Goal: Task Accomplishment & Management: Use online tool/utility

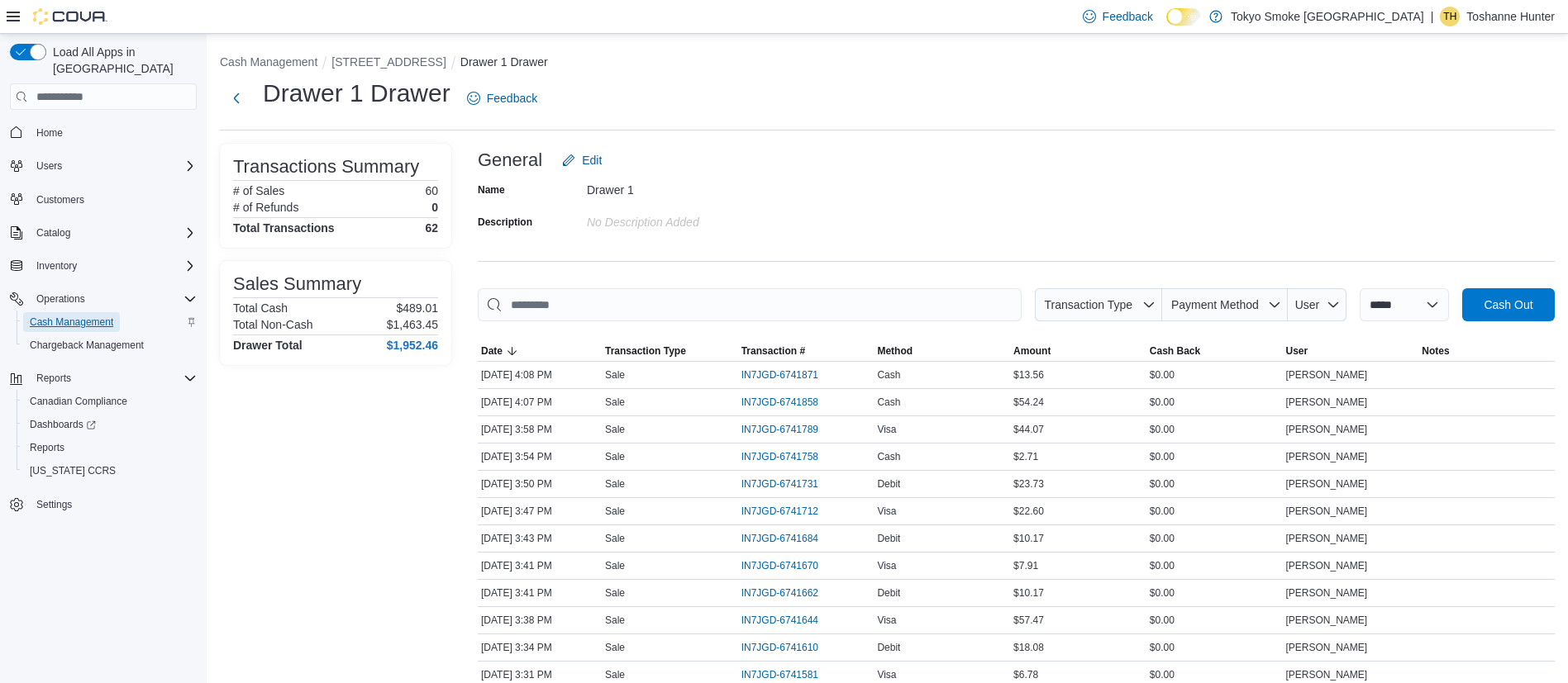
click at [112, 315] on span "Cash Management" at bounding box center [72, 322] width 83 height 13
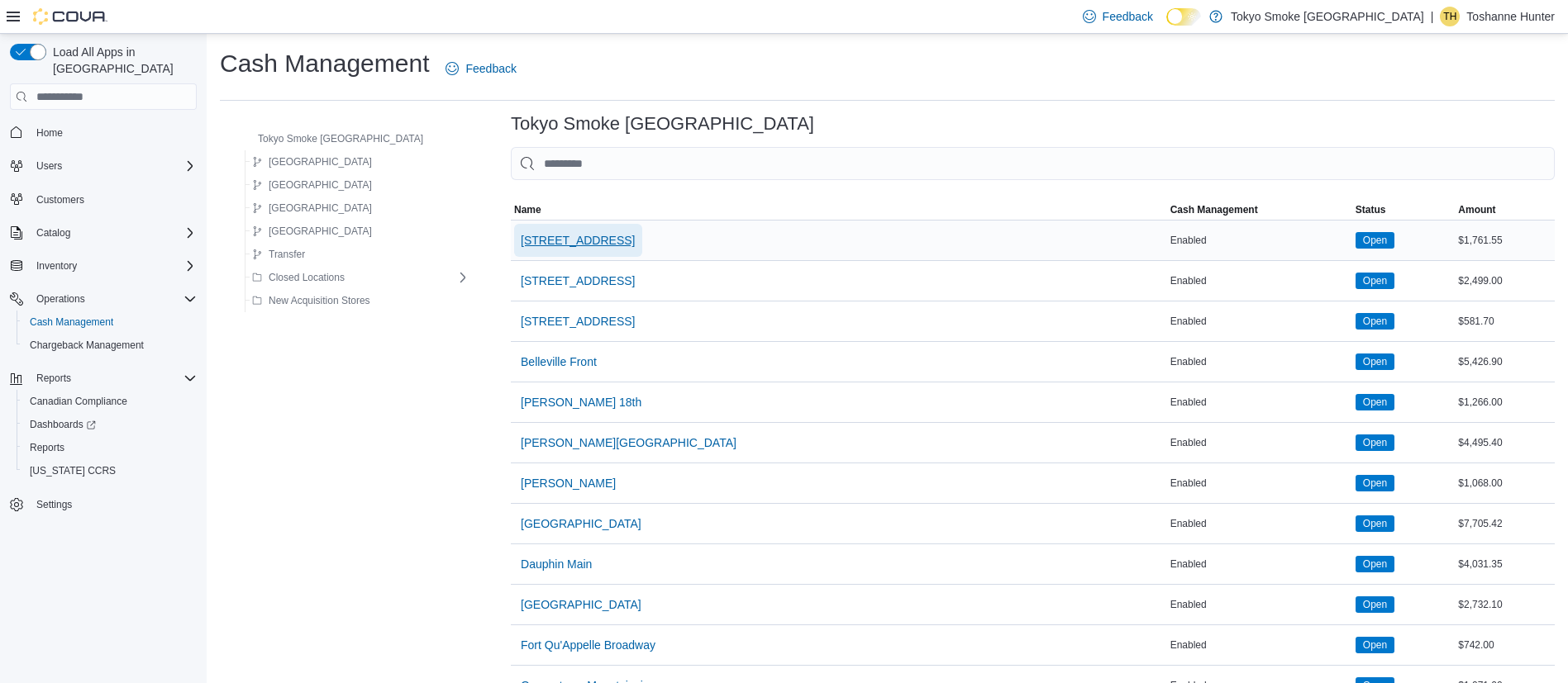
click at [521, 228] on span "[STREET_ADDRESS]" at bounding box center [578, 240] width 114 height 33
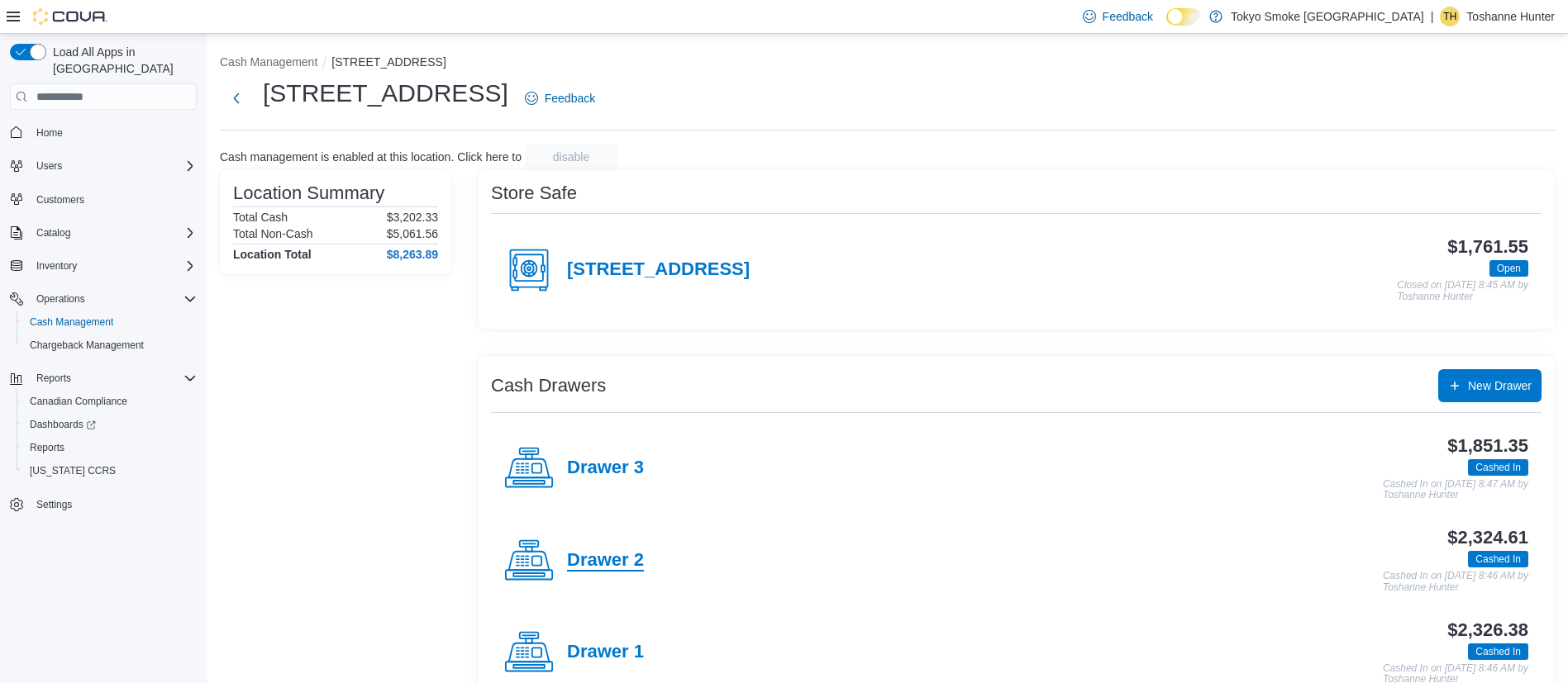
click at [590, 564] on h4 "Drawer 2" at bounding box center [605, 561] width 77 height 21
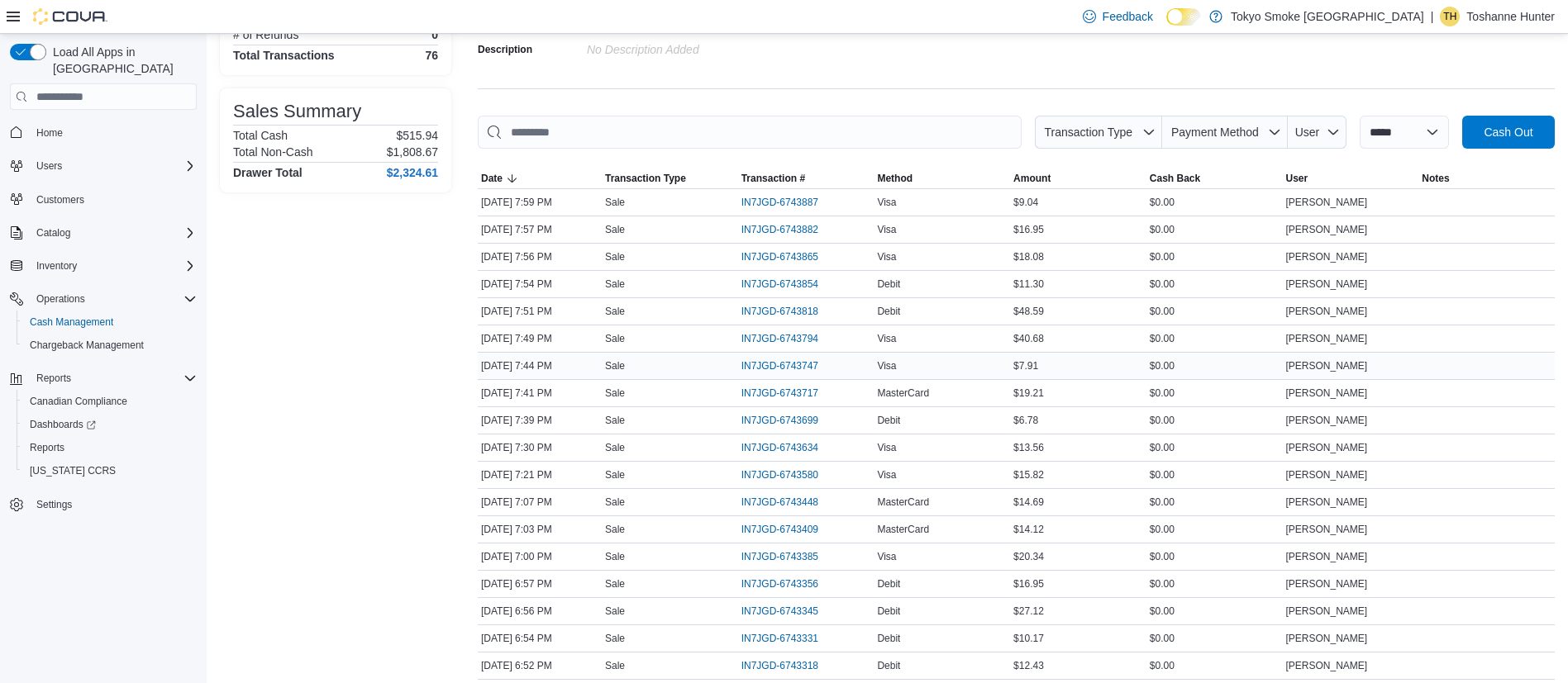
scroll to position [174, 0]
click at [794, 424] on span "IN7JGD-6743699" at bounding box center [780, 419] width 77 height 13
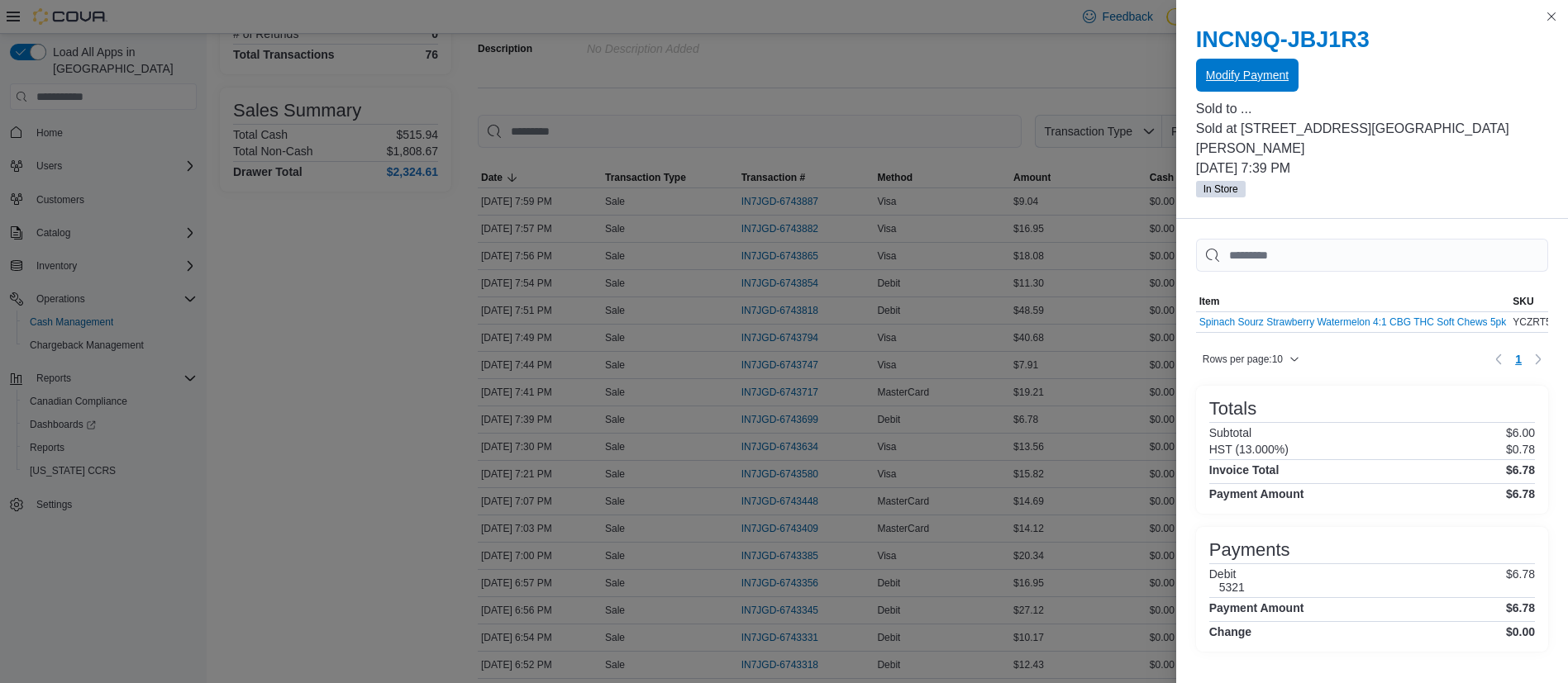
click at [1207, 84] on span "Modify Payment" at bounding box center [1246, 74] width 82 height 33
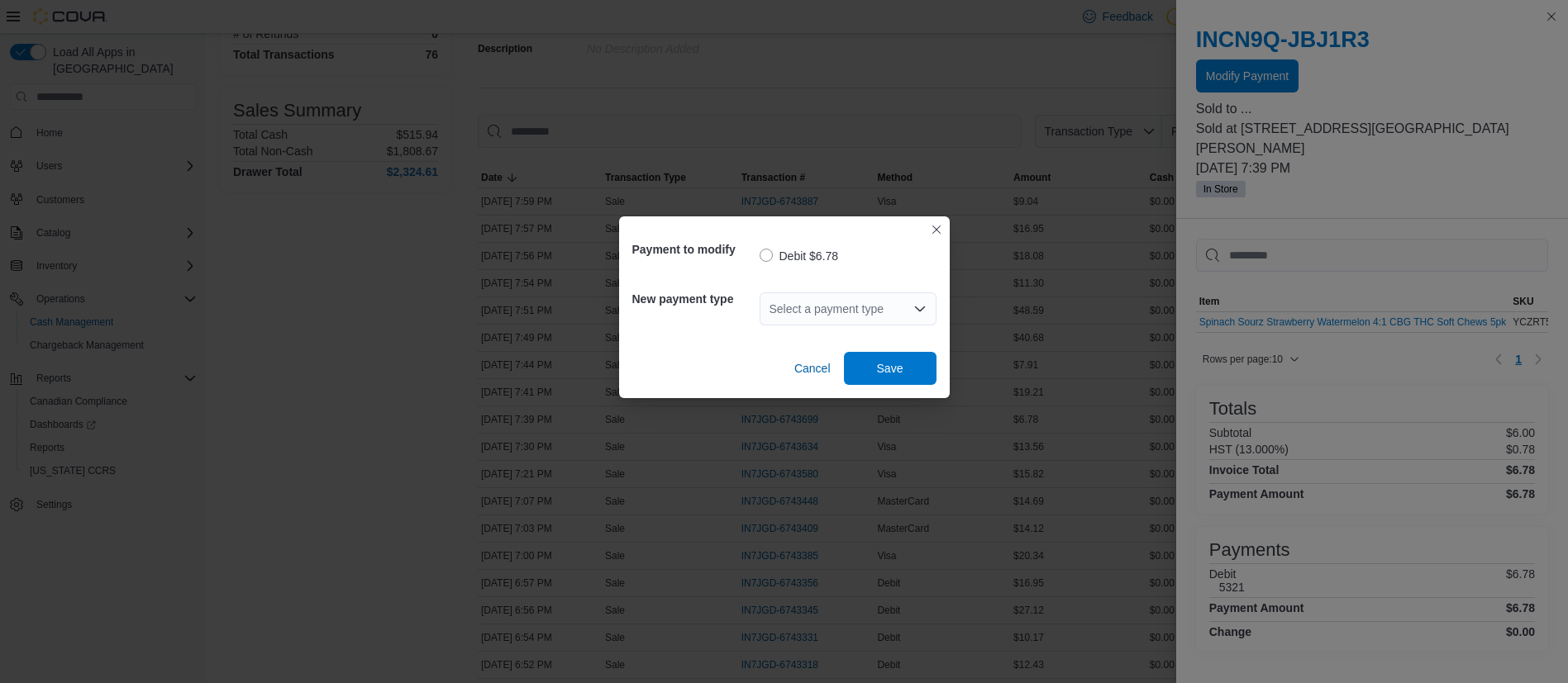
click at [854, 313] on div "Select a payment type" at bounding box center [848, 308] width 177 height 33
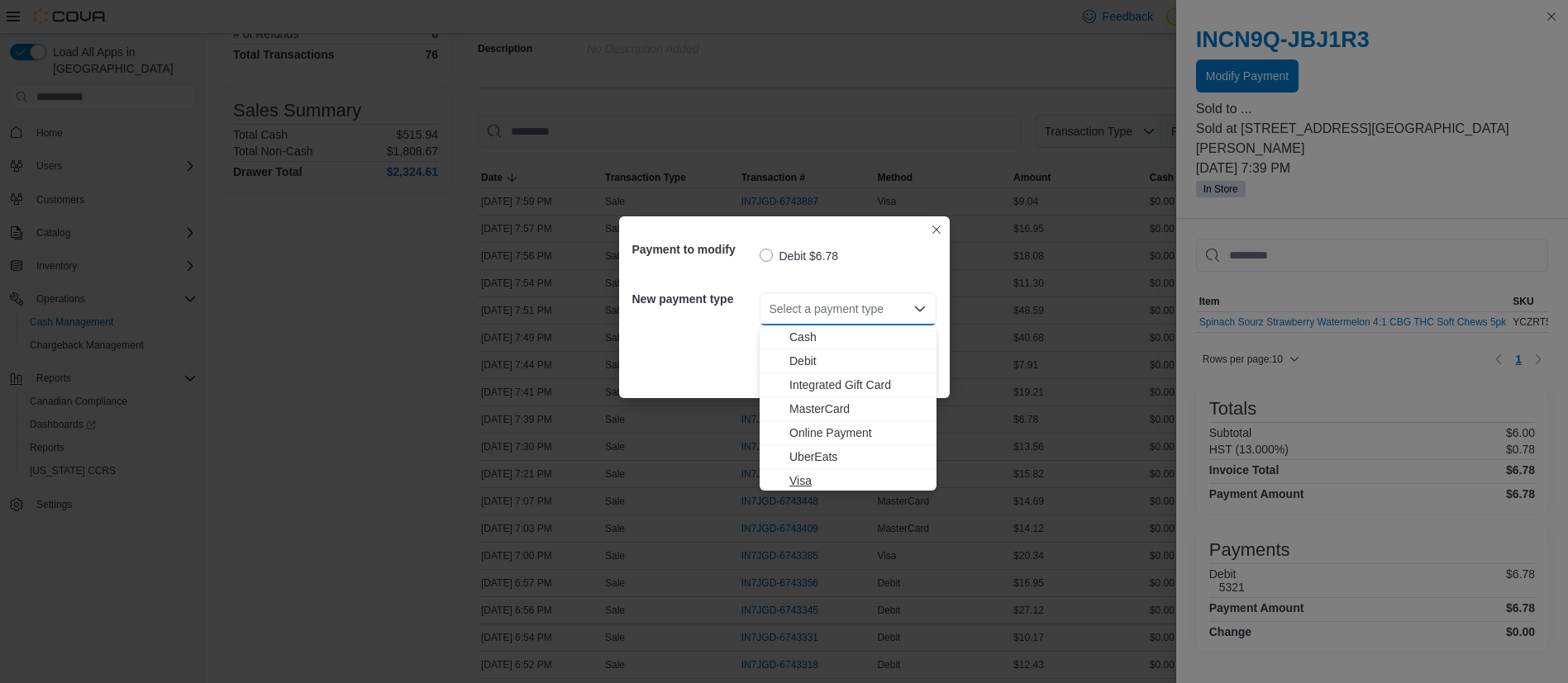
click at [835, 473] on span "Visa" at bounding box center [858, 481] width 137 height 17
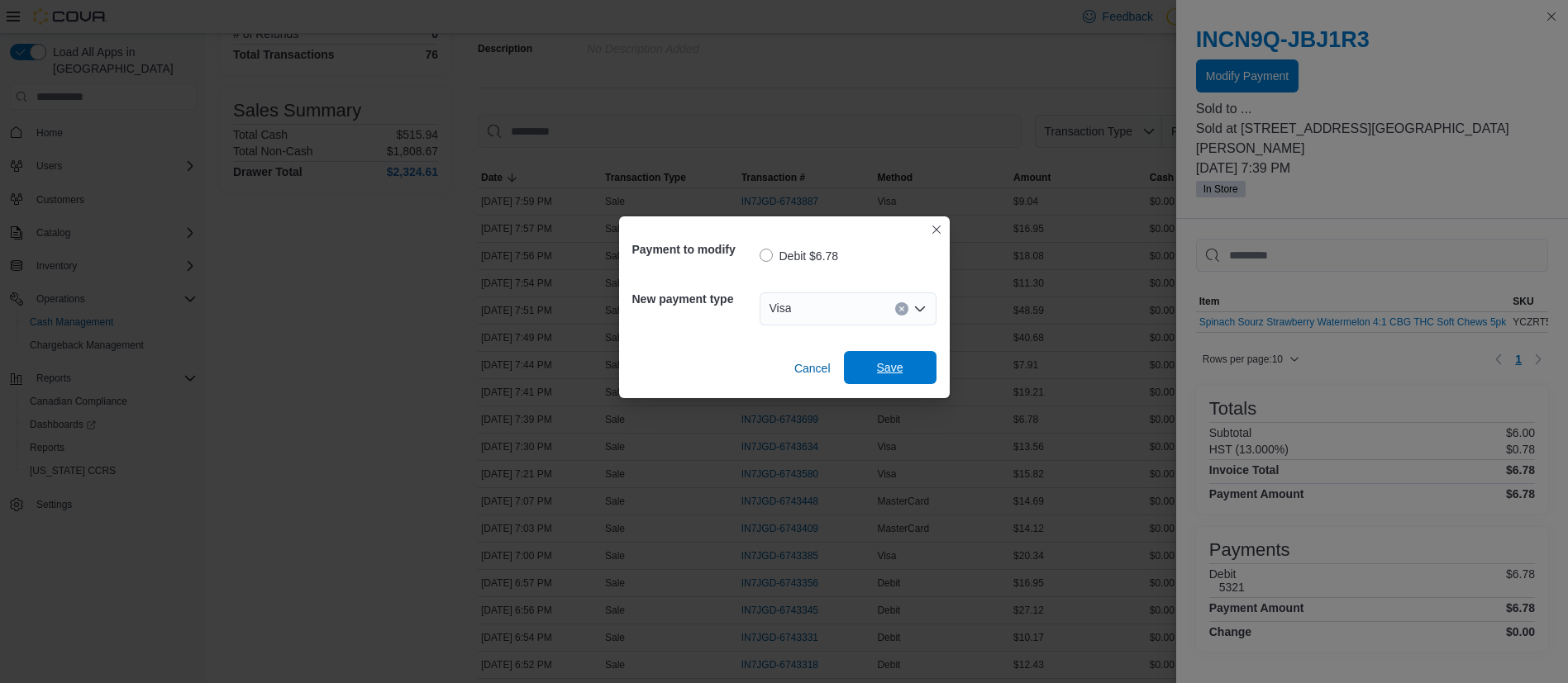
click at [891, 361] on span "Save" at bounding box center [890, 368] width 27 height 17
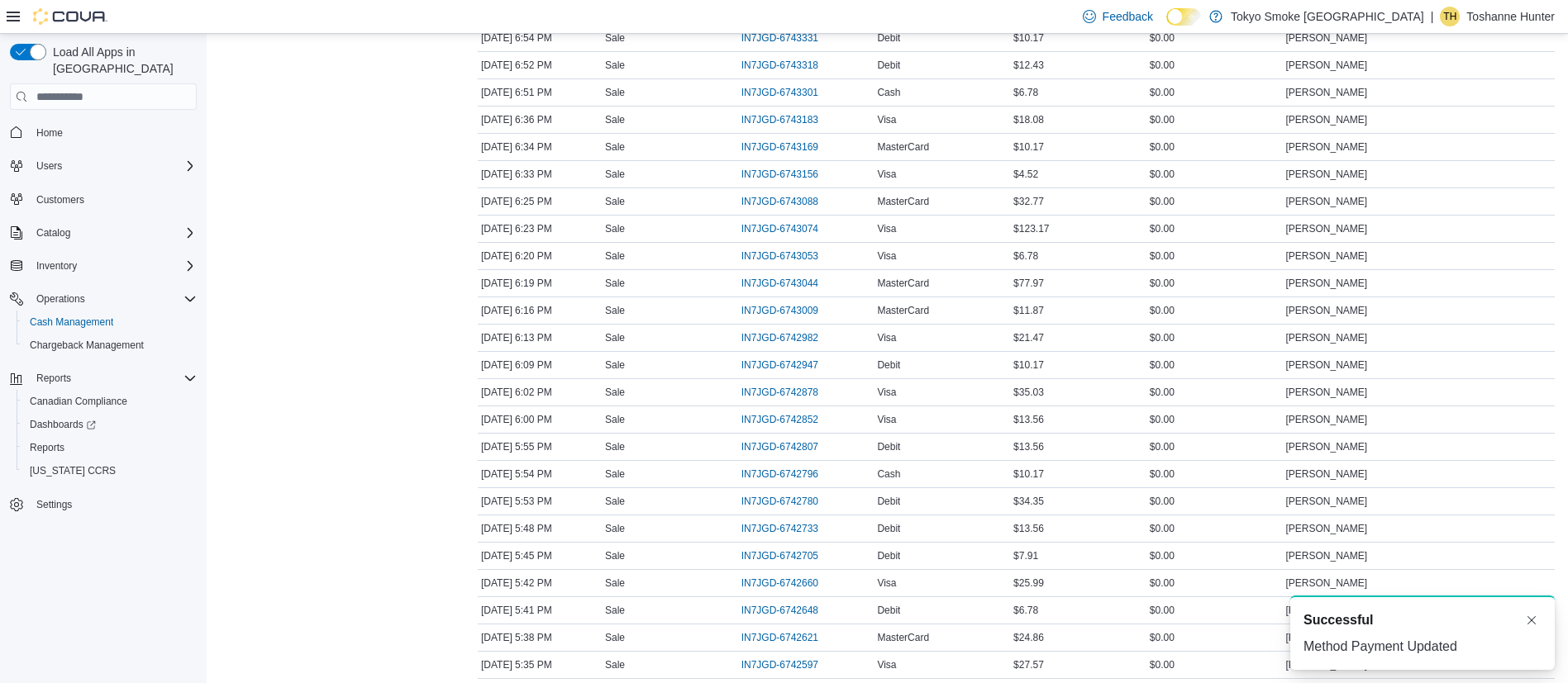
scroll to position [775, 0]
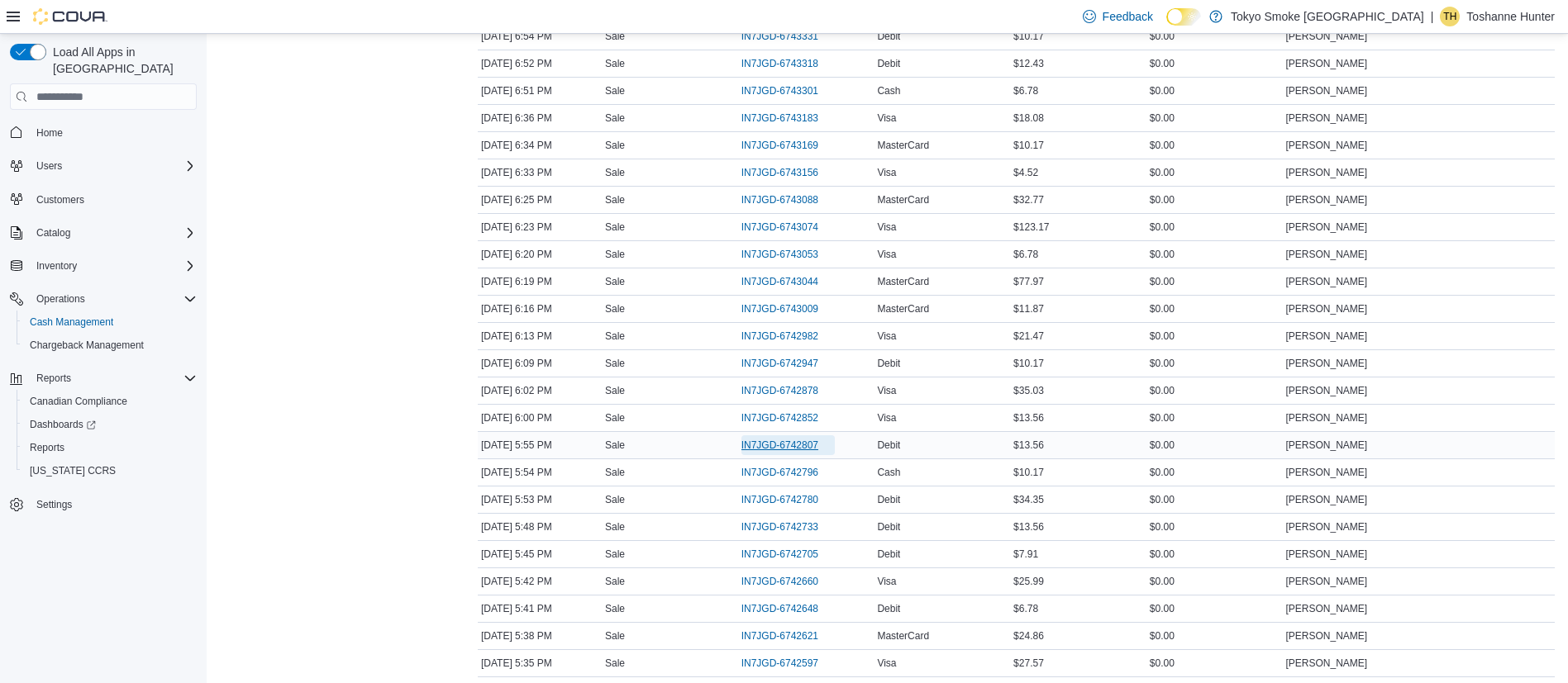
click at [786, 437] on span "IN7JGD-6742807" at bounding box center [788, 446] width 93 height 19
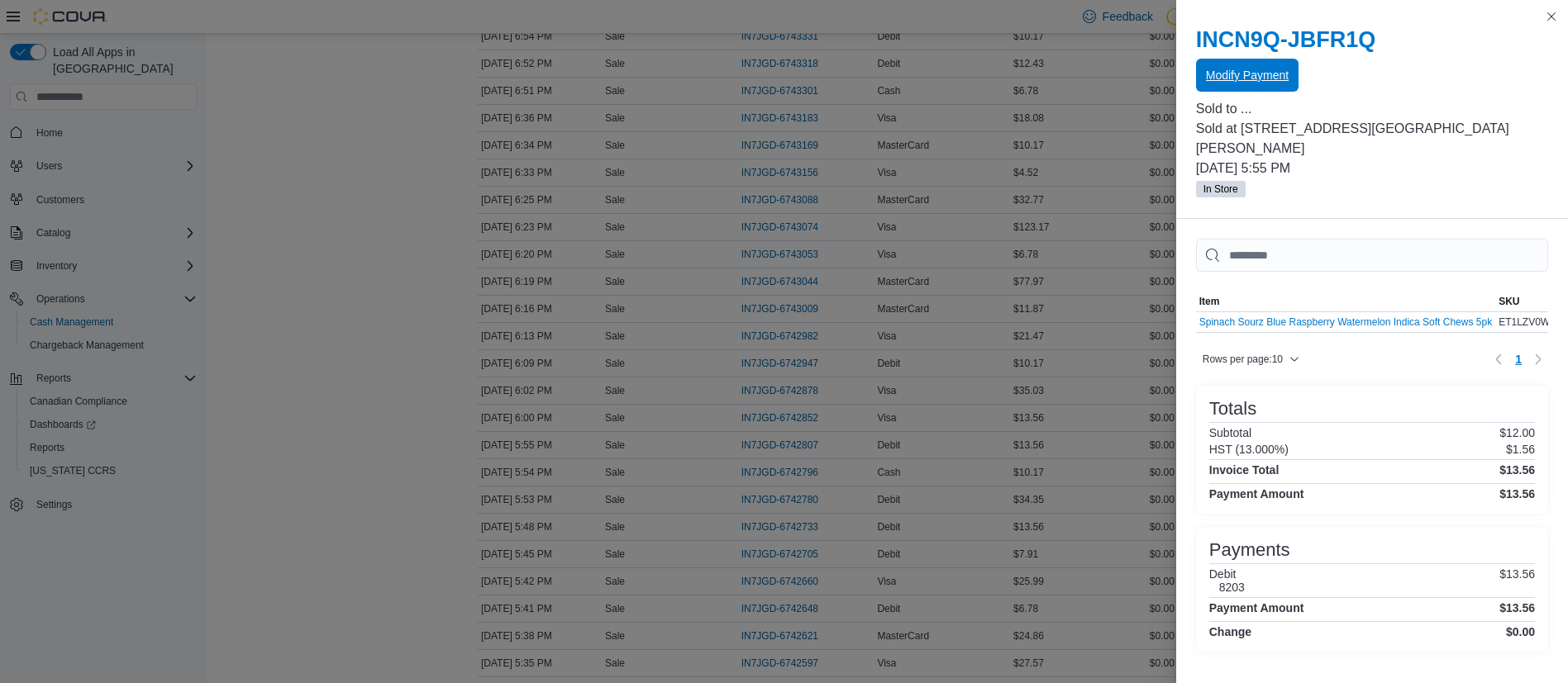
click at [1222, 85] on span "Modify Payment" at bounding box center [1246, 74] width 82 height 33
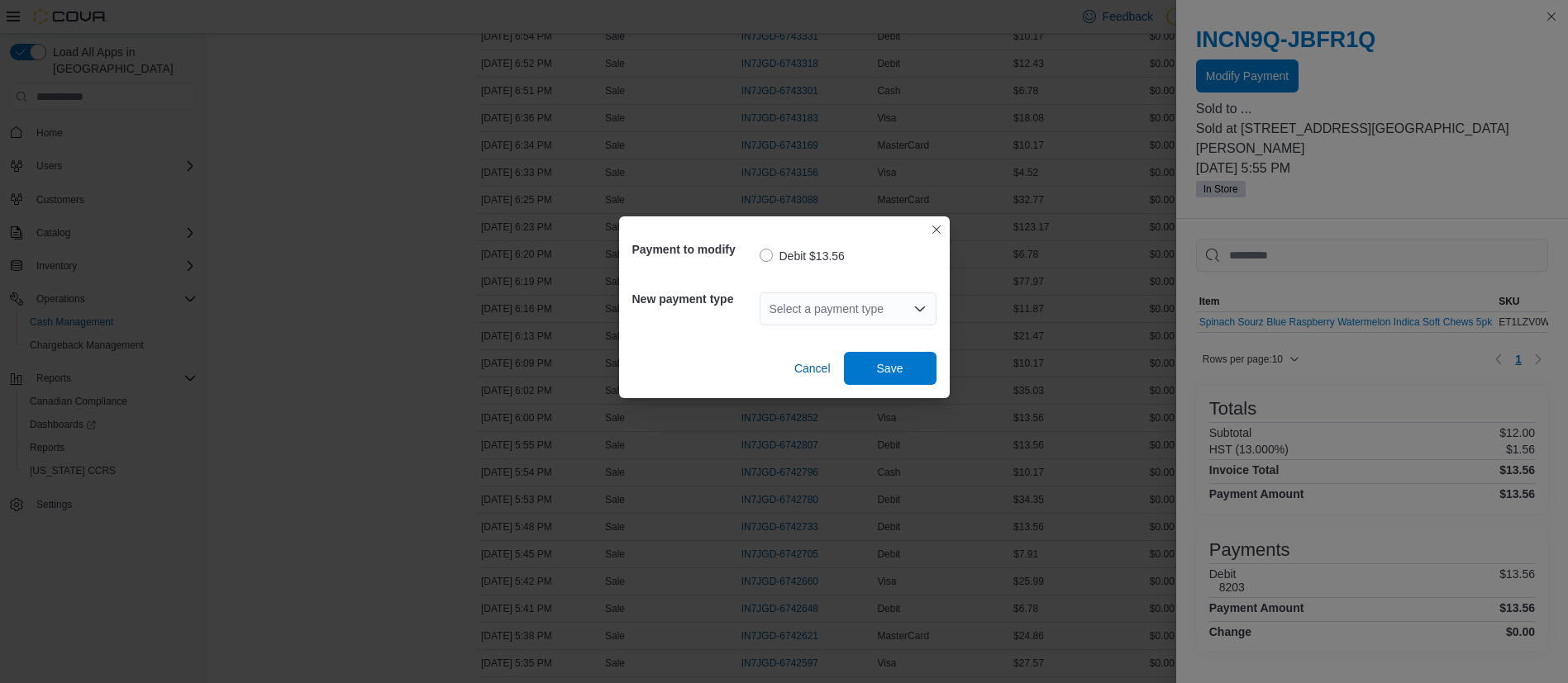
click at [877, 322] on div "Select a payment type" at bounding box center [848, 308] width 177 height 33
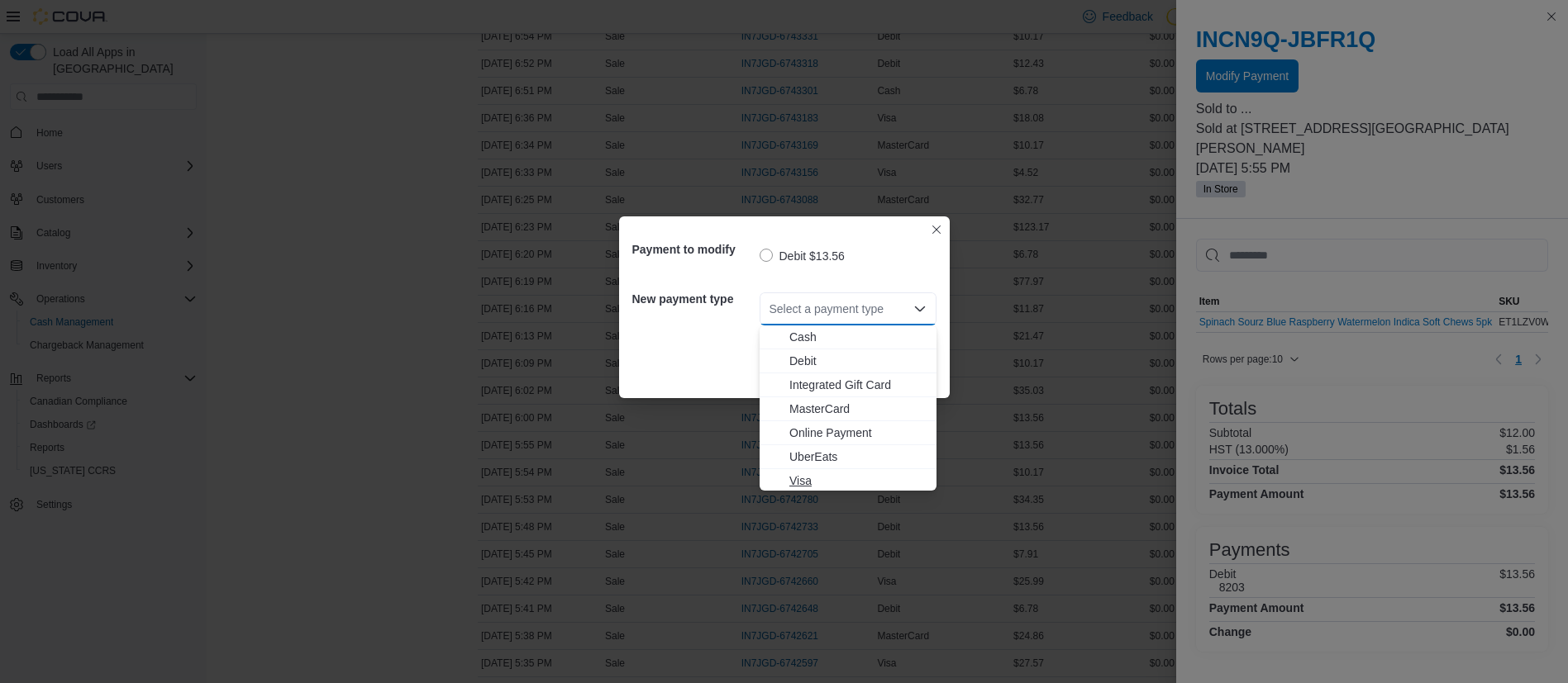
click at [870, 477] on span "Visa" at bounding box center [858, 481] width 137 height 17
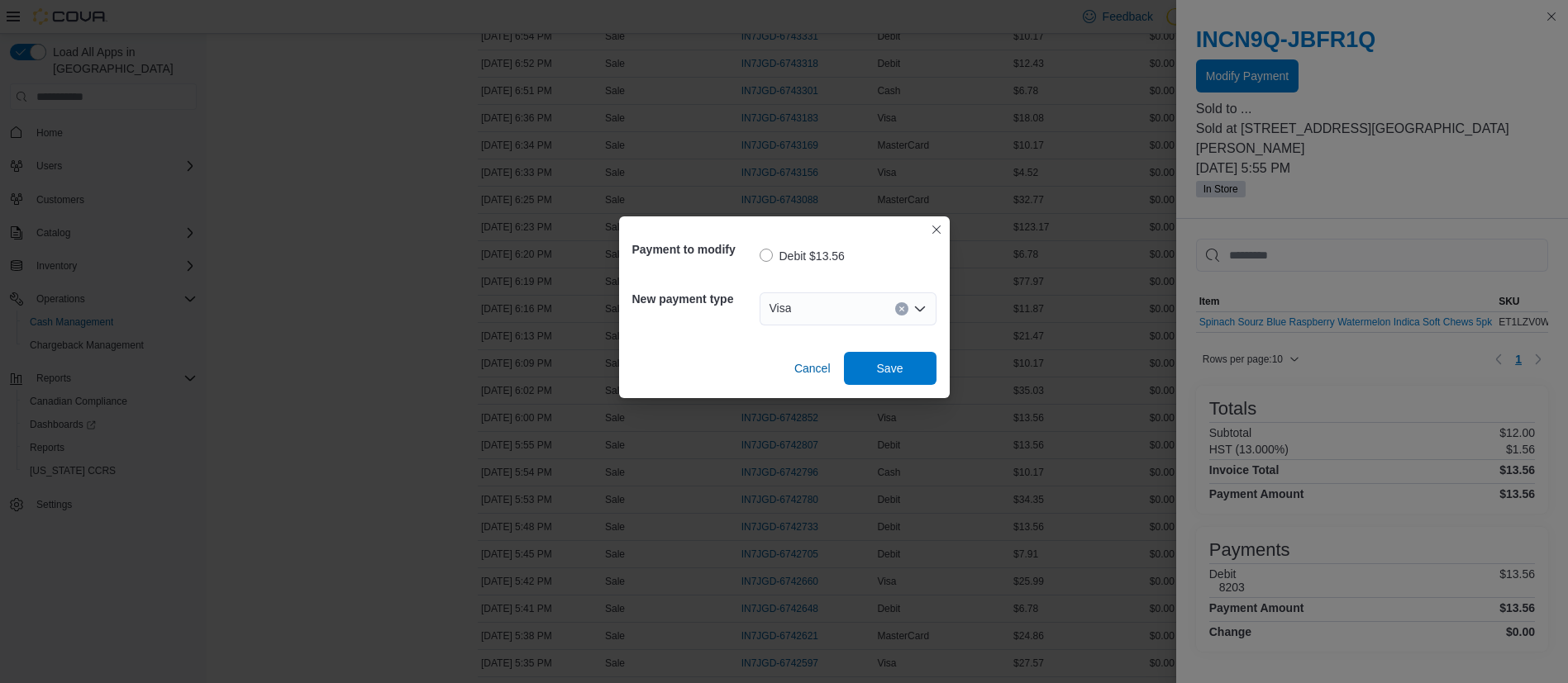
click at [885, 387] on div "Payment to modify Debit $13.56 New payment type Visa Combo box. Selected. Visa.…" at bounding box center [784, 307] width 330 height 182
click at [880, 371] on span "Save" at bounding box center [890, 368] width 27 height 17
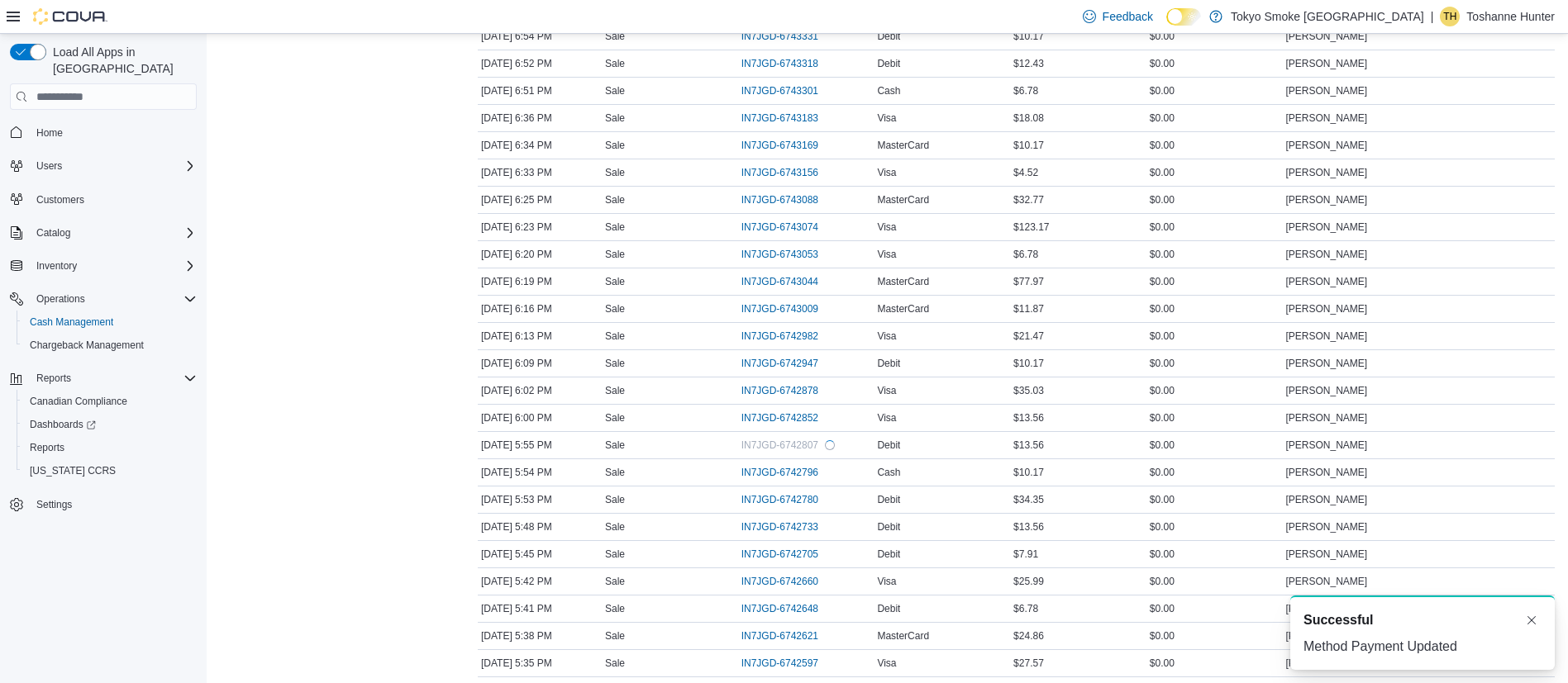
scroll to position [0, 0]
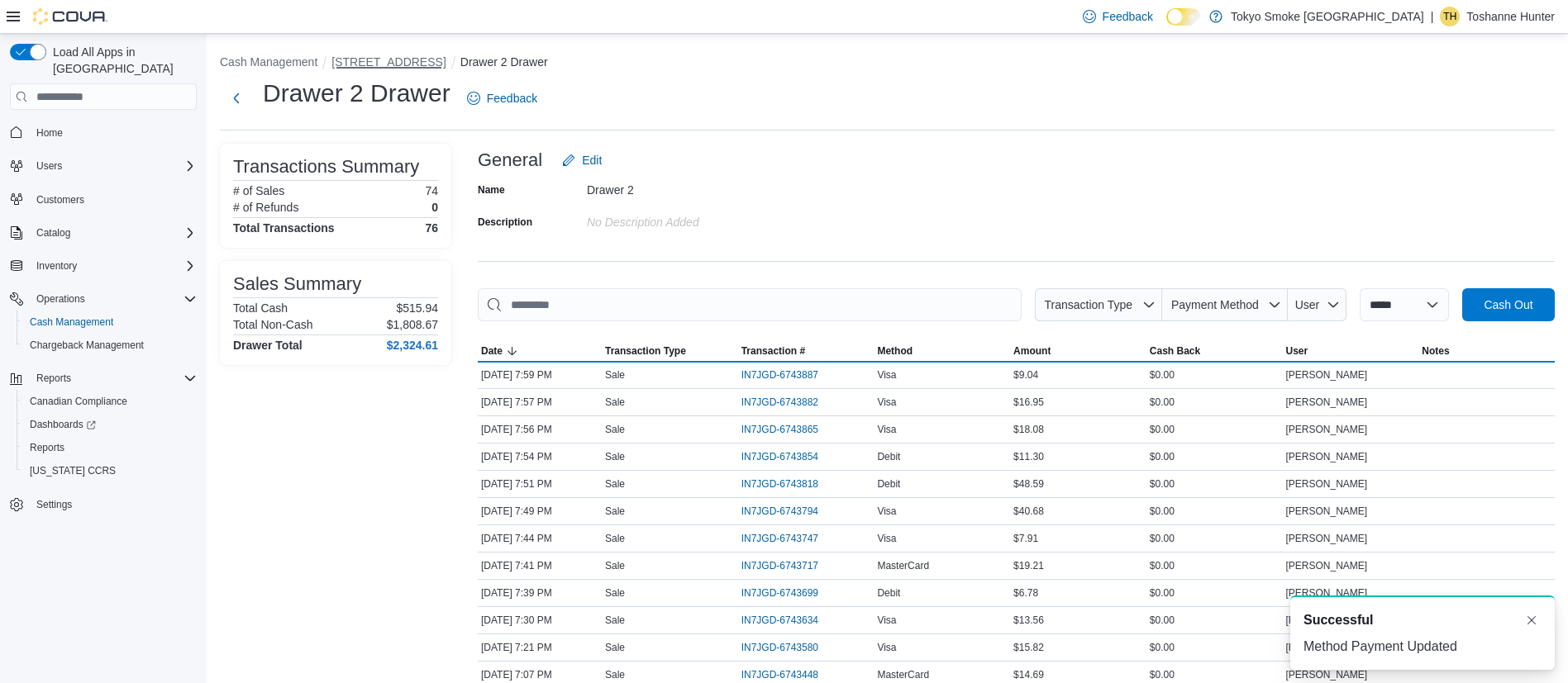
click at [361, 57] on button "[STREET_ADDRESS]" at bounding box center [388, 61] width 114 height 13
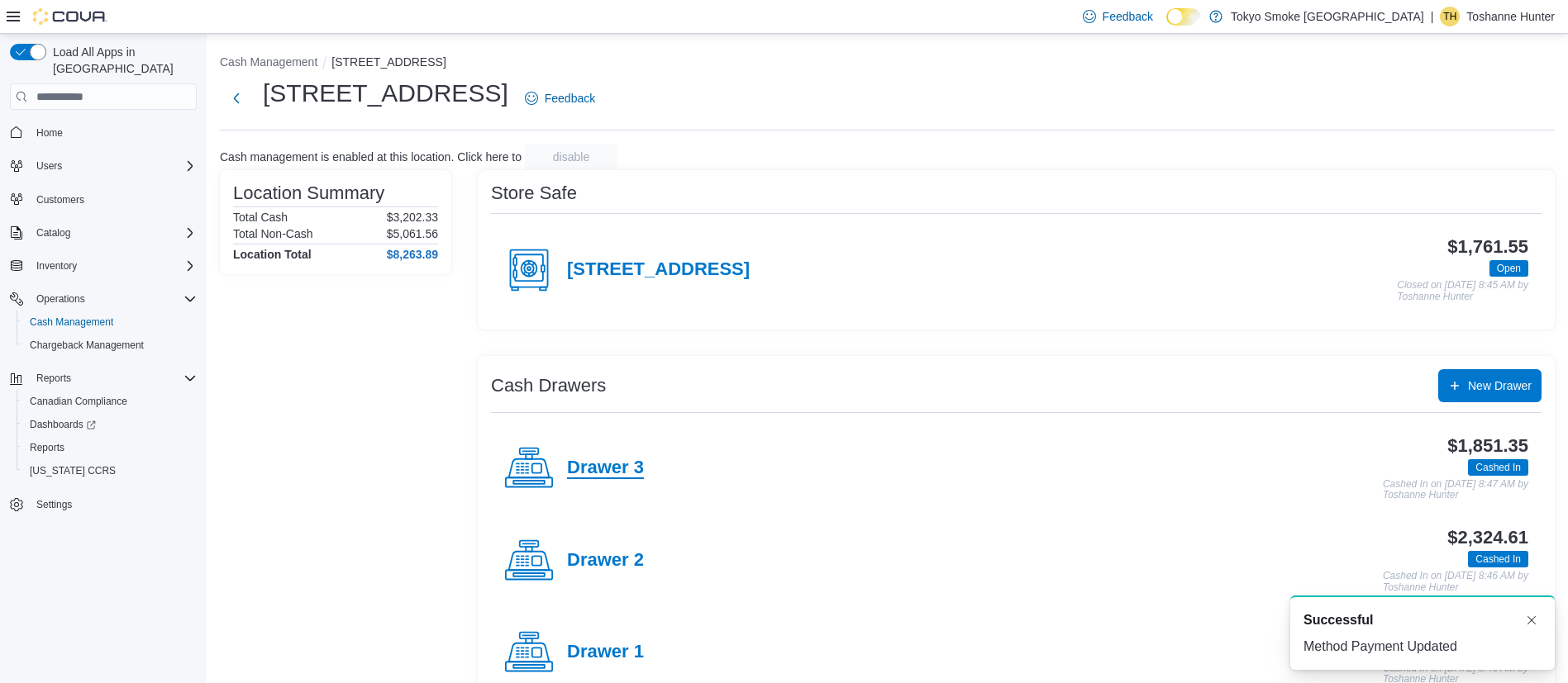
click at [602, 458] on h4 "Drawer 3" at bounding box center [605, 469] width 77 height 21
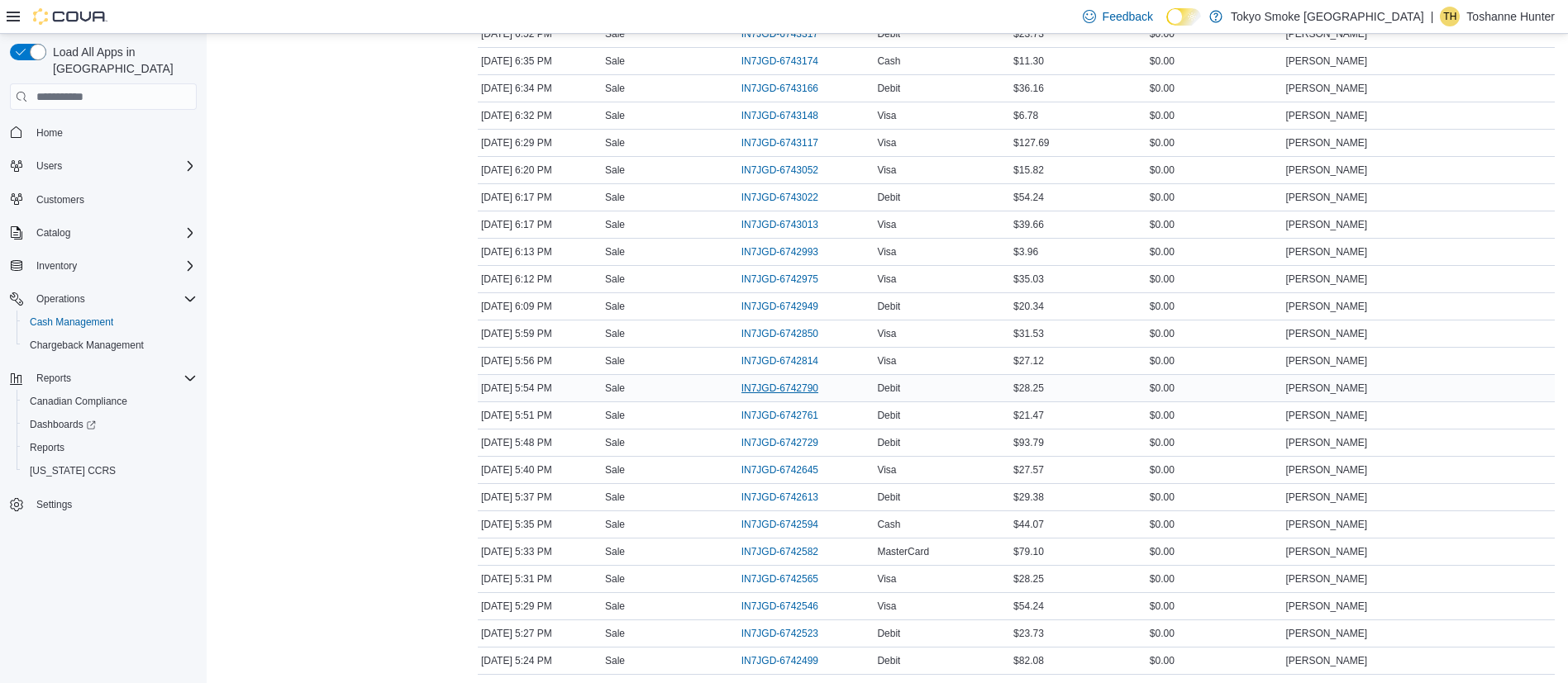
scroll to position [642, 0]
click at [789, 463] on span "IN7JGD-6742645" at bounding box center [780, 469] width 77 height 13
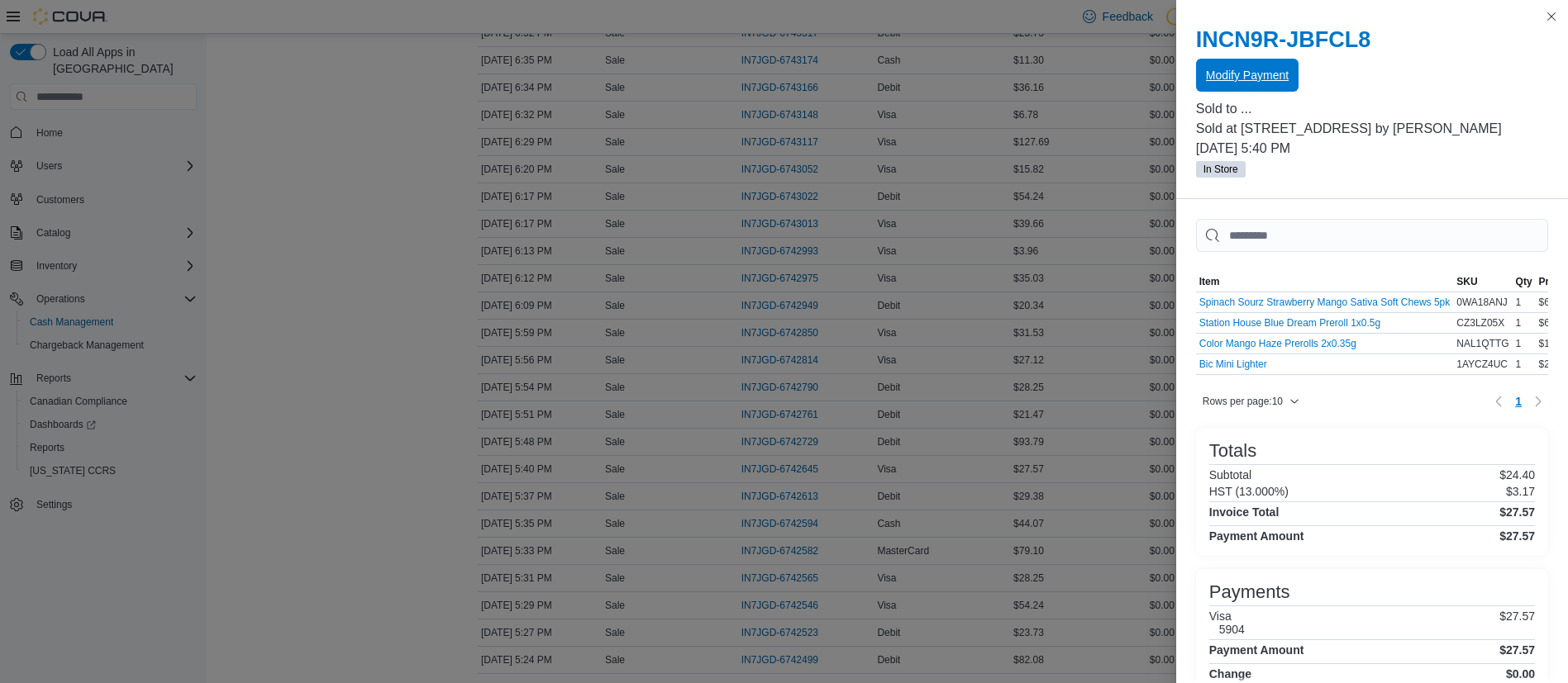
click at [1281, 84] on span "Modify Payment" at bounding box center [1246, 74] width 82 height 33
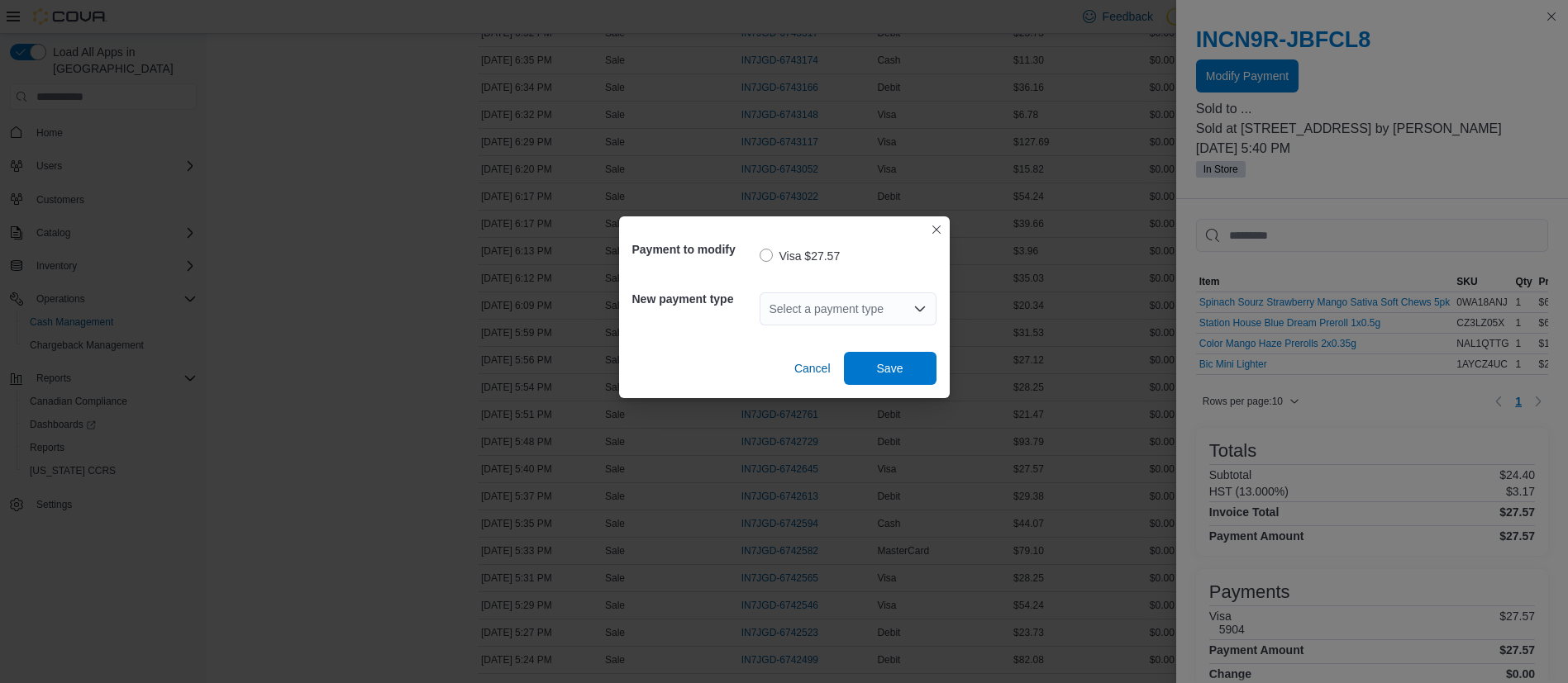
click at [788, 310] on div "Select a payment type" at bounding box center [848, 308] width 177 height 33
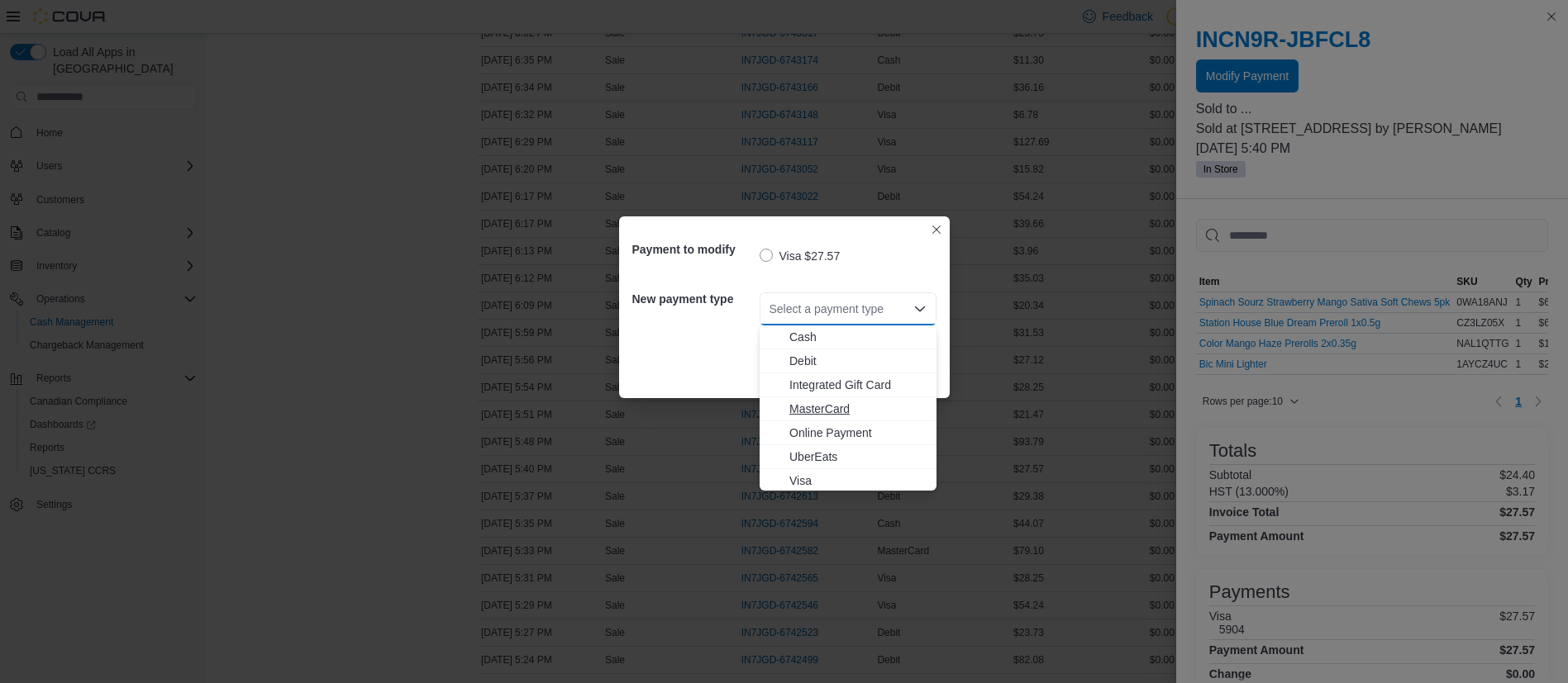
click at [855, 402] on span "MasterCard" at bounding box center [858, 408] width 137 height 17
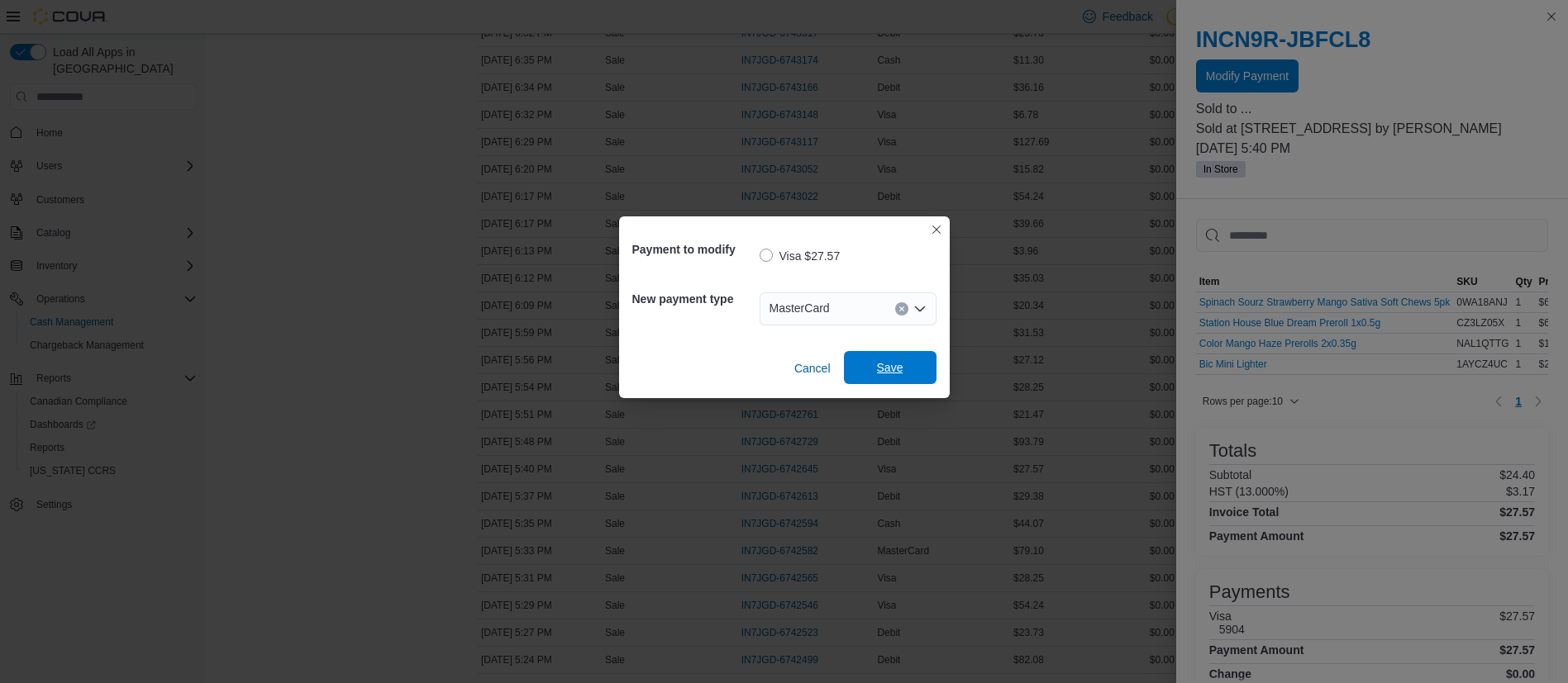
click at [877, 364] on span "Save" at bounding box center [890, 368] width 27 height 17
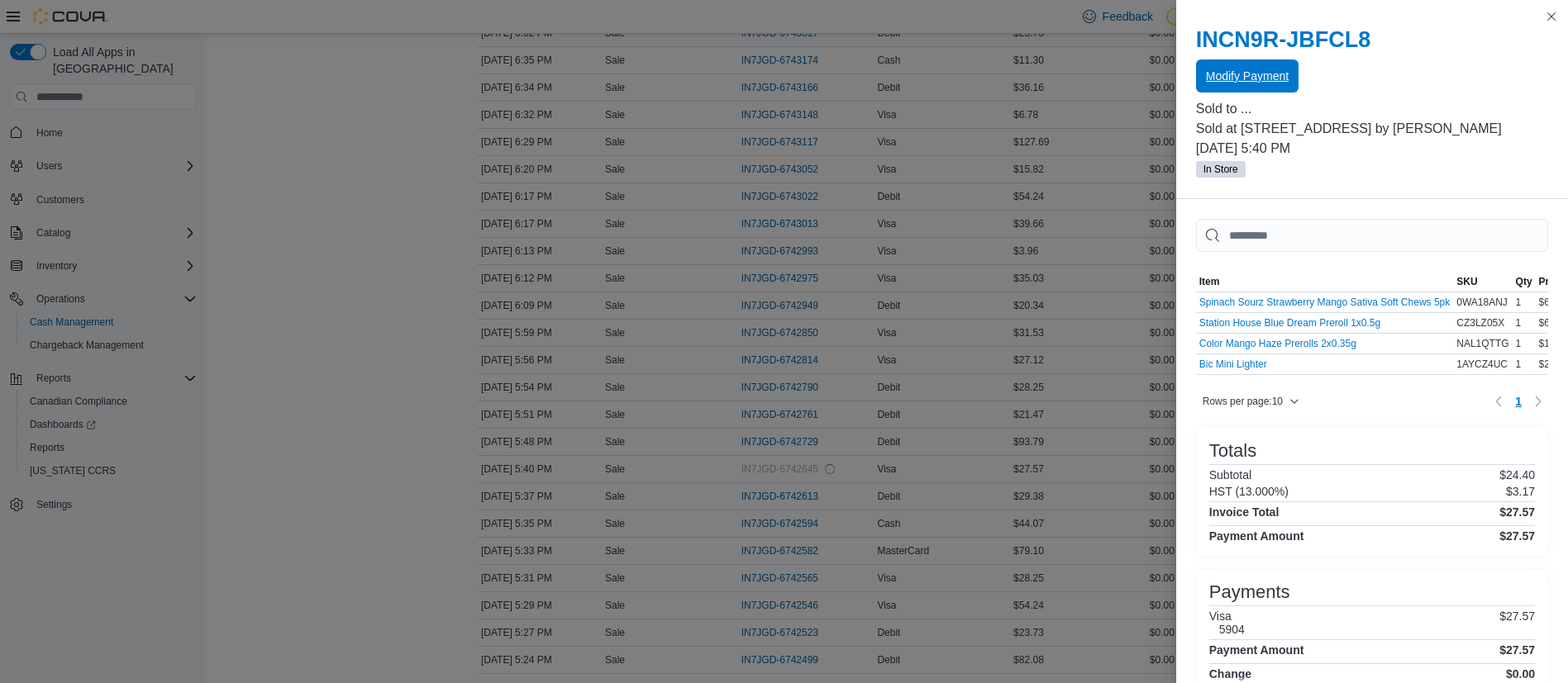
scroll to position [0, 0]
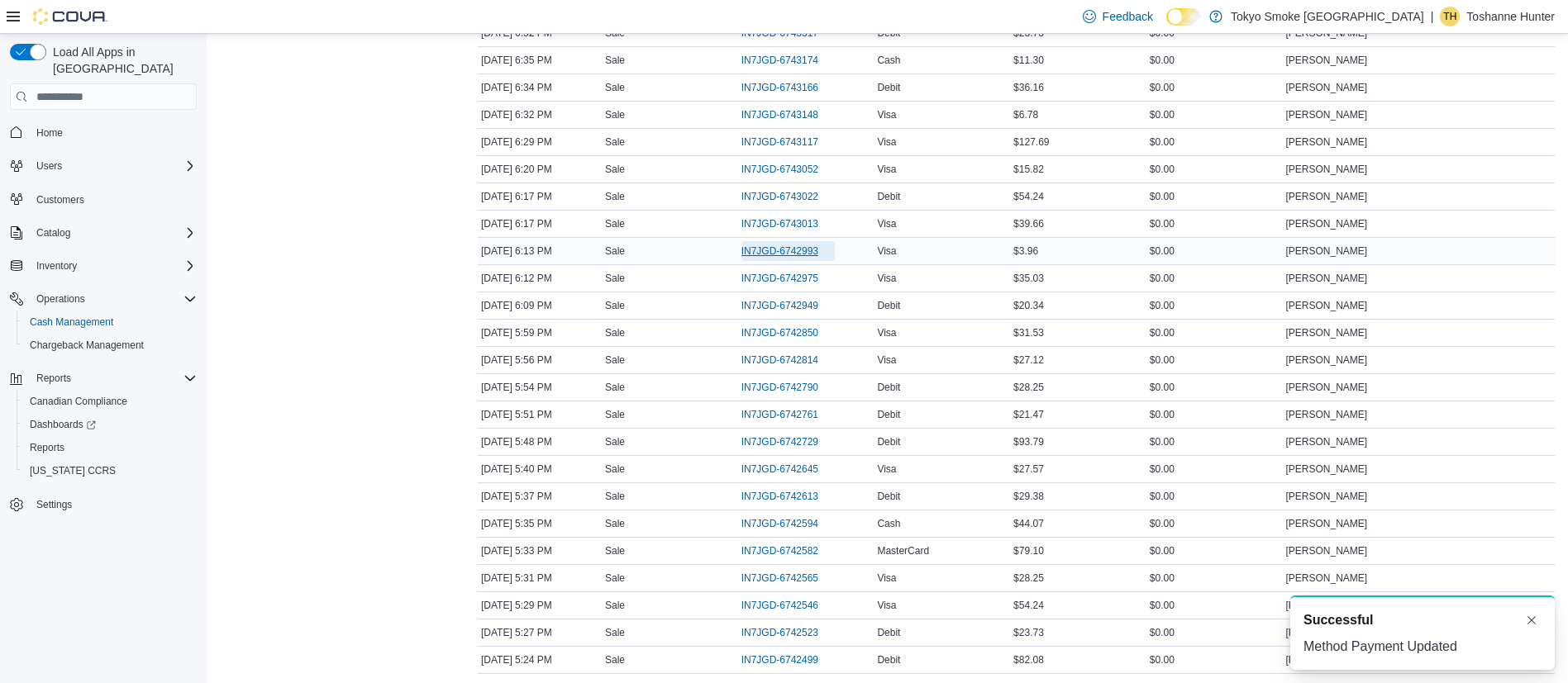
click at [767, 250] on span "IN7JGD-6742993" at bounding box center [780, 251] width 77 height 13
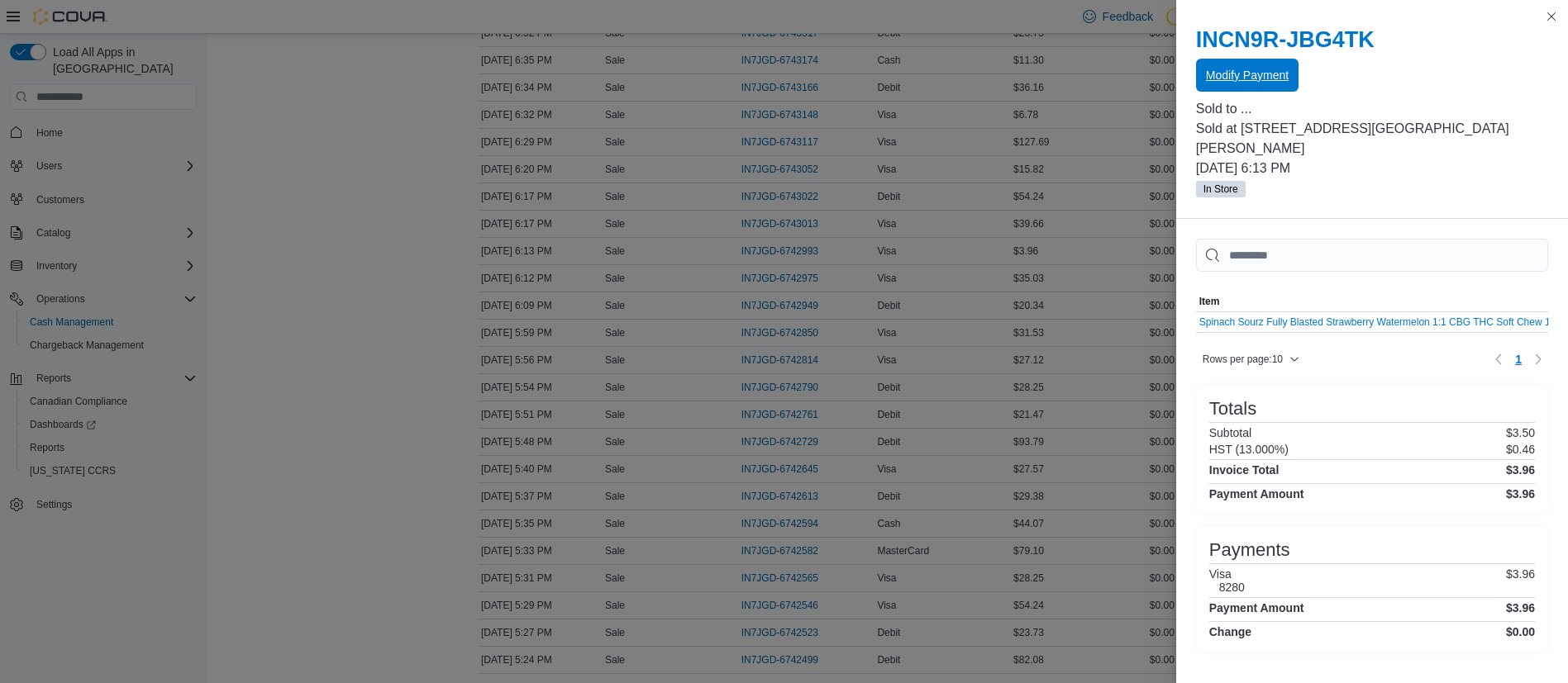
click at [1238, 83] on span "Modify Payment" at bounding box center [1246, 74] width 82 height 33
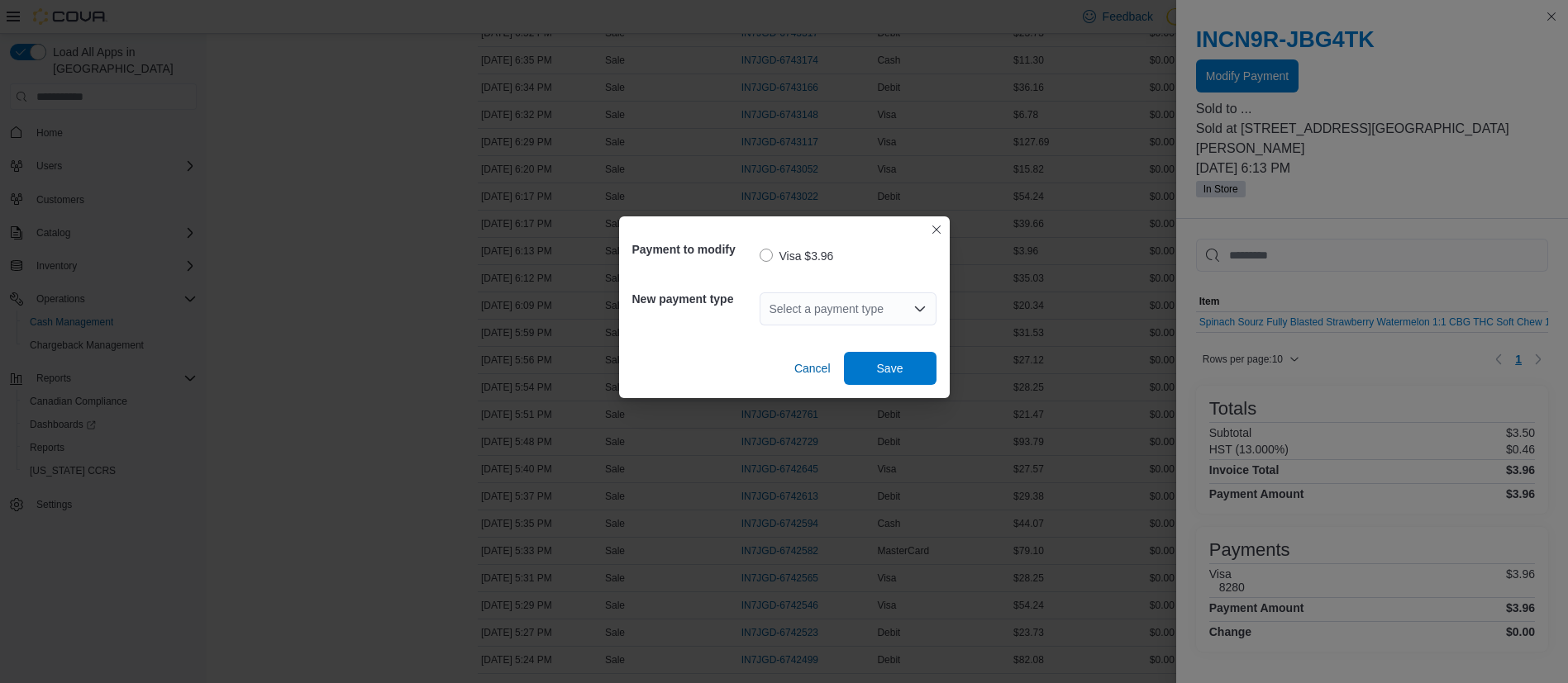
click at [790, 328] on div "Select a payment type" at bounding box center [848, 309] width 177 height 53
click at [781, 311] on div "Select a payment type" at bounding box center [848, 308] width 177 height 33
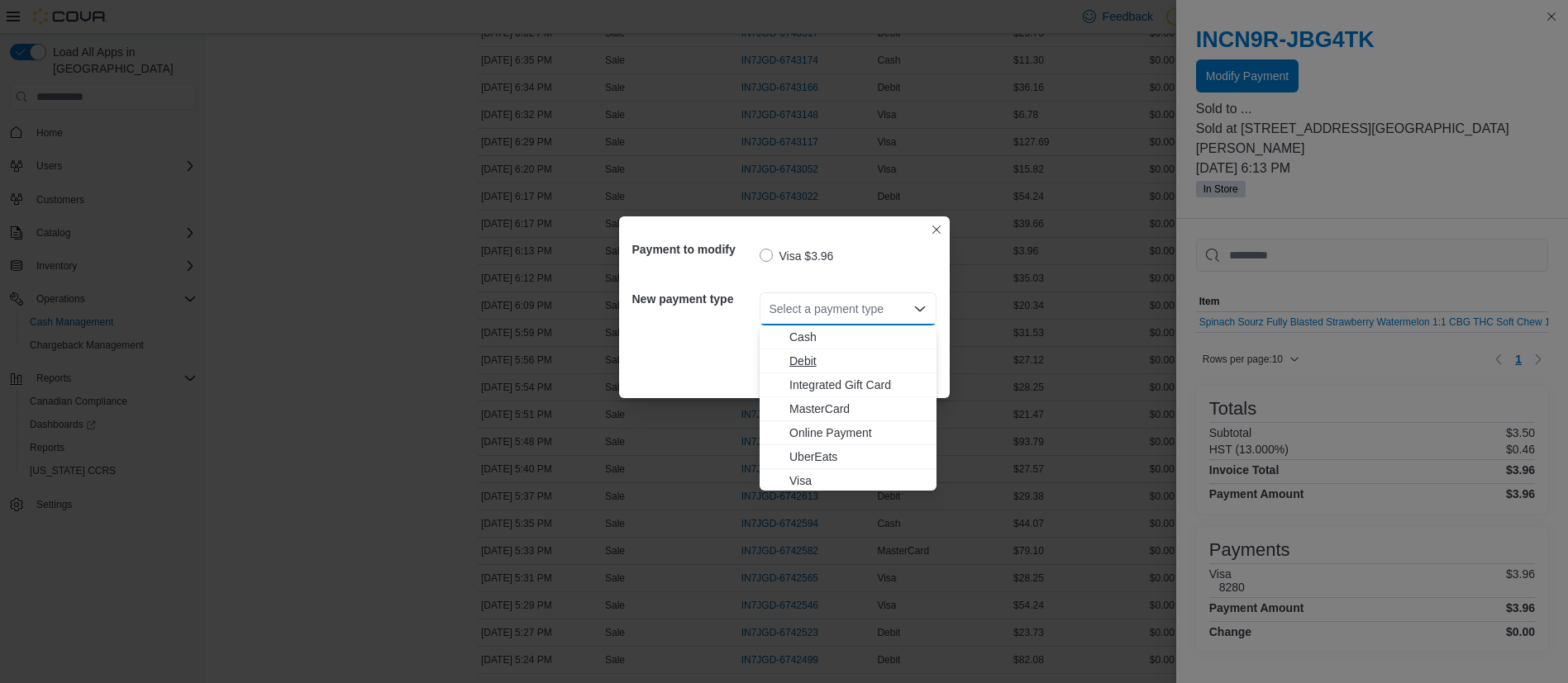
click at [809, 364] on span "Debit" at bounding box center [858, 361] width 137 height 17
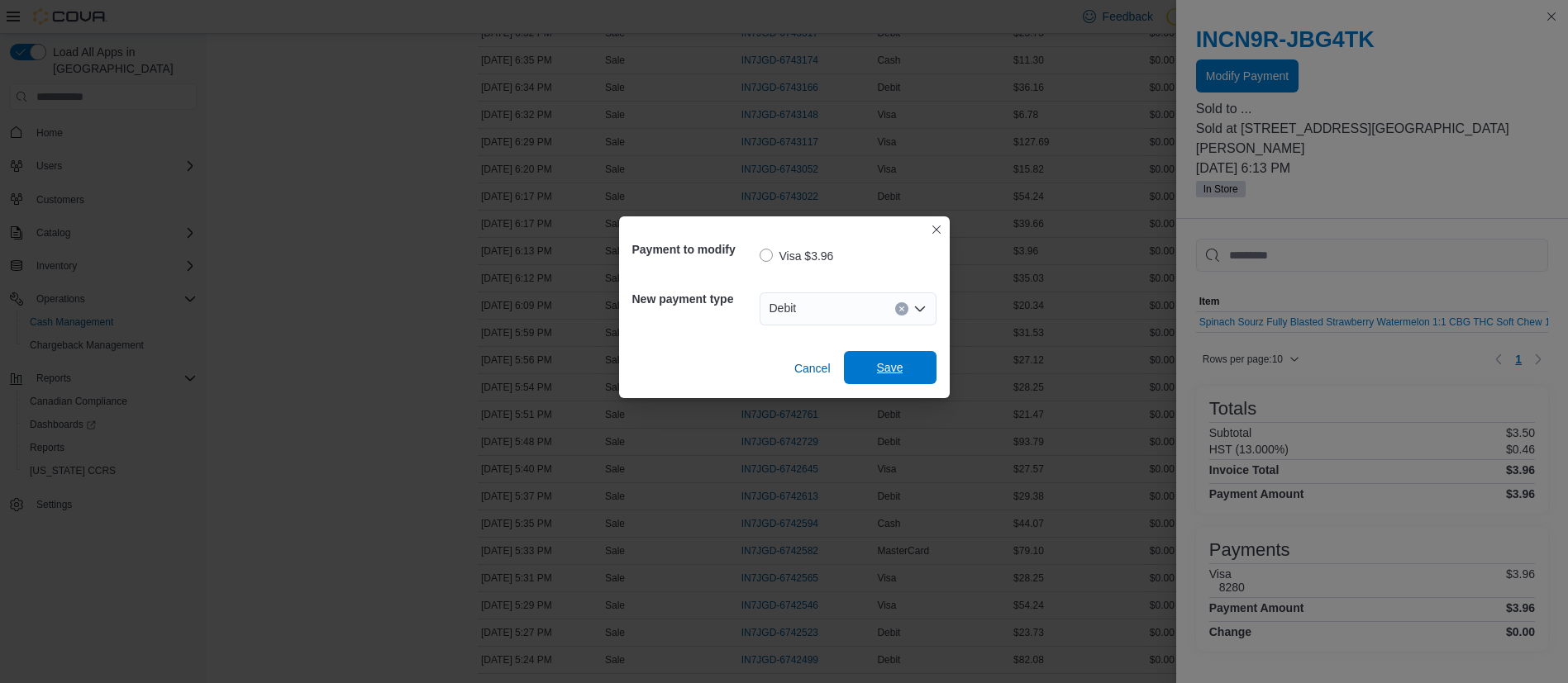
click at [881, 364] on span "Save" at bounding box center [890, 368] width 27 height 17
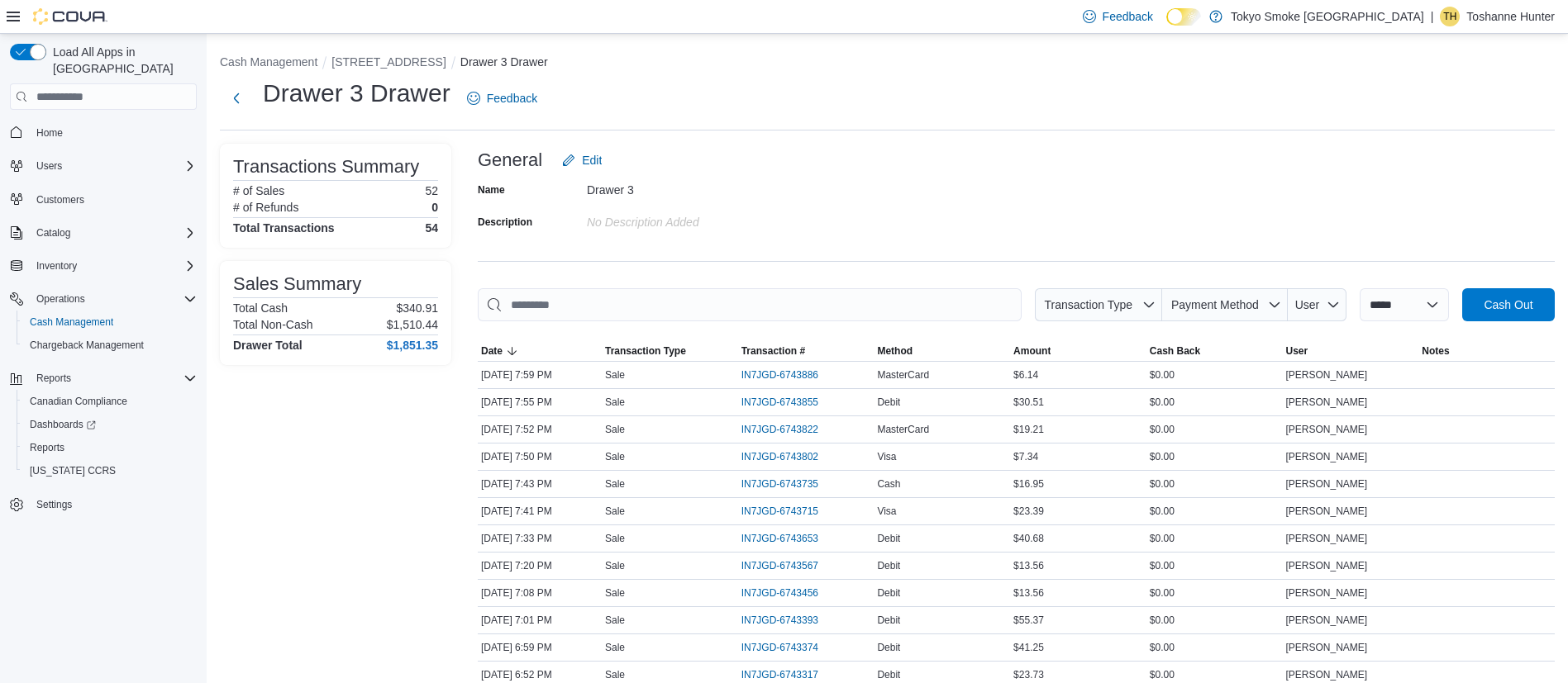
click at [359, 68] on li "[STREET_ADDRESS]" at bounding box center [395, 62] width 128 height 17
click at [64, 441] on span "Reports" at bounding box center [47, 447] width 35 height 13
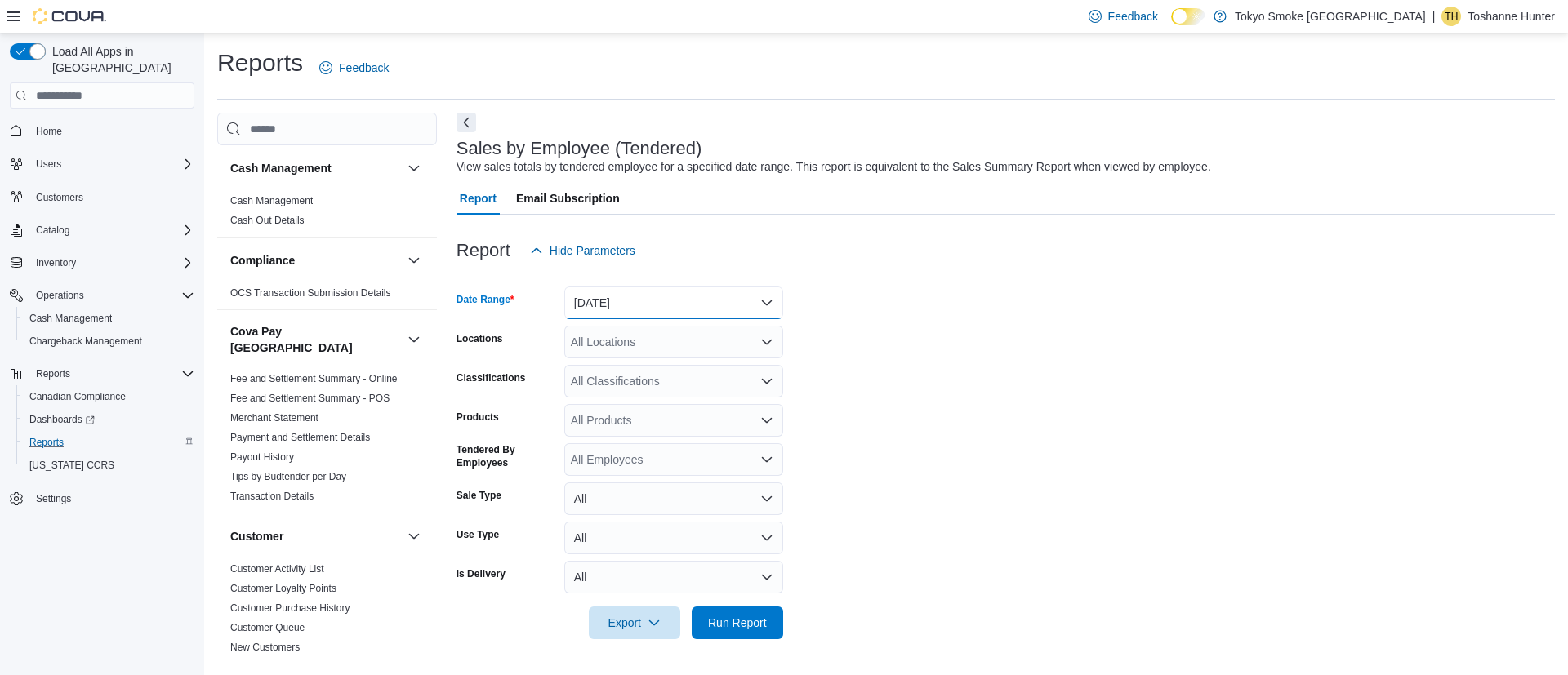
click at [650, 294] on button "[DATE]" at bounding box center [674, 302] width 219 height 32
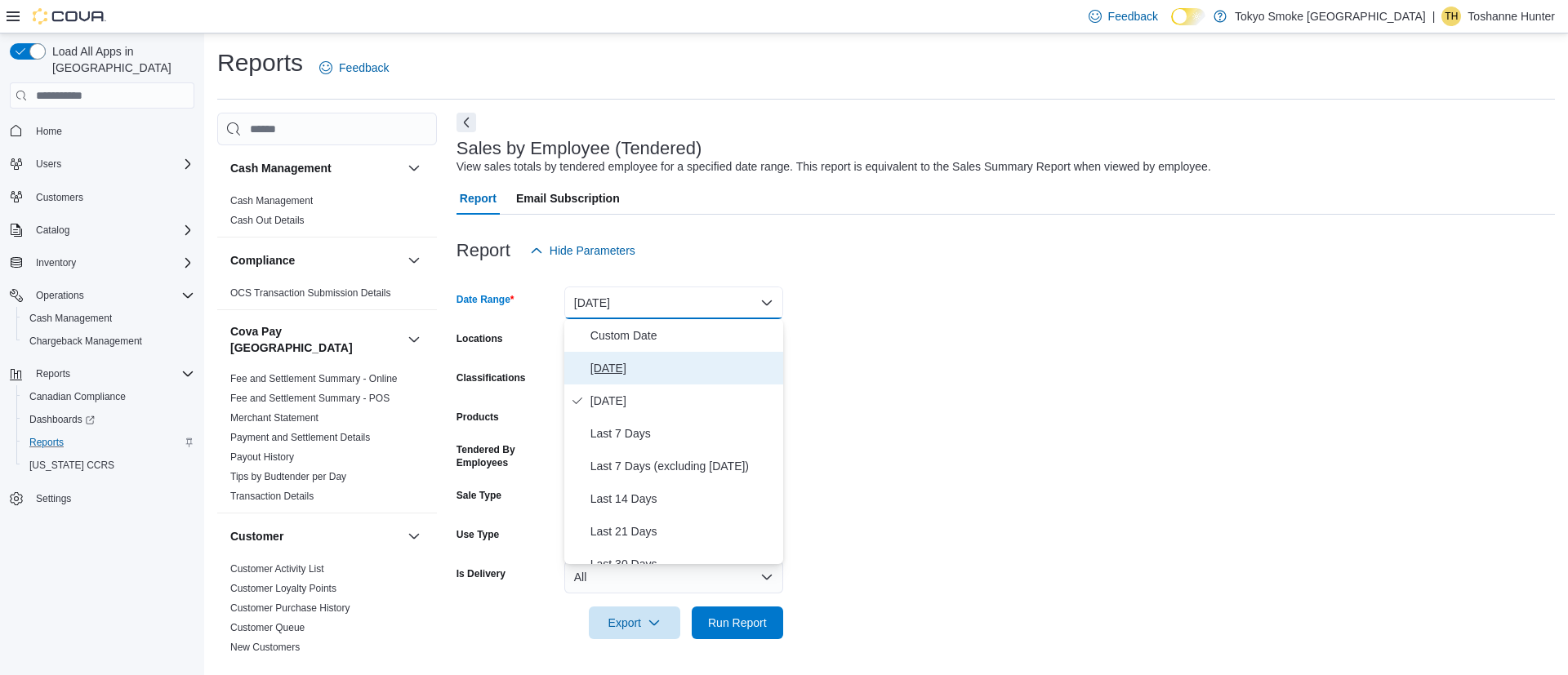
click at [650, 369] on span "[DATE]" at bounding box center [683, 369] width 186 height 19
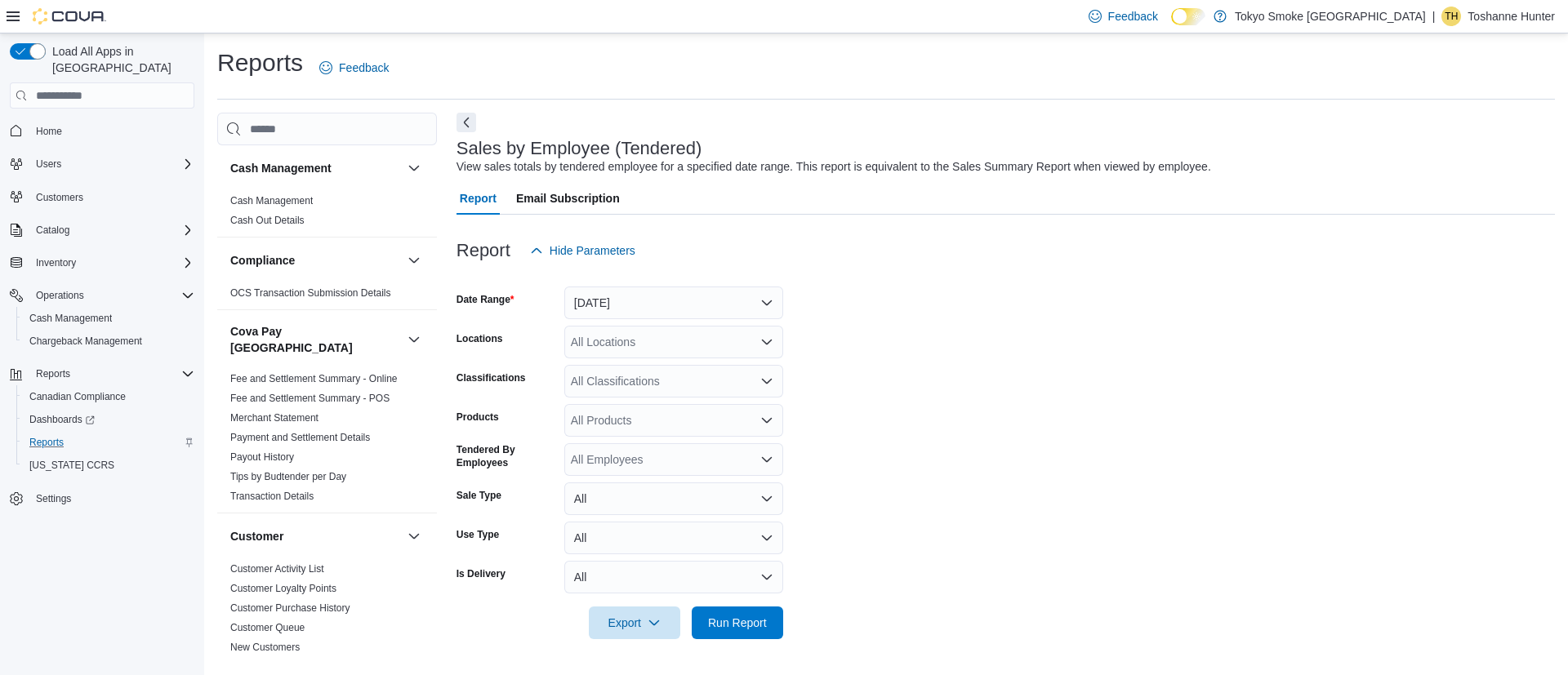
click at [641, 347] on div "All Locations" at bounding box center [674, 341] width 219 height 32
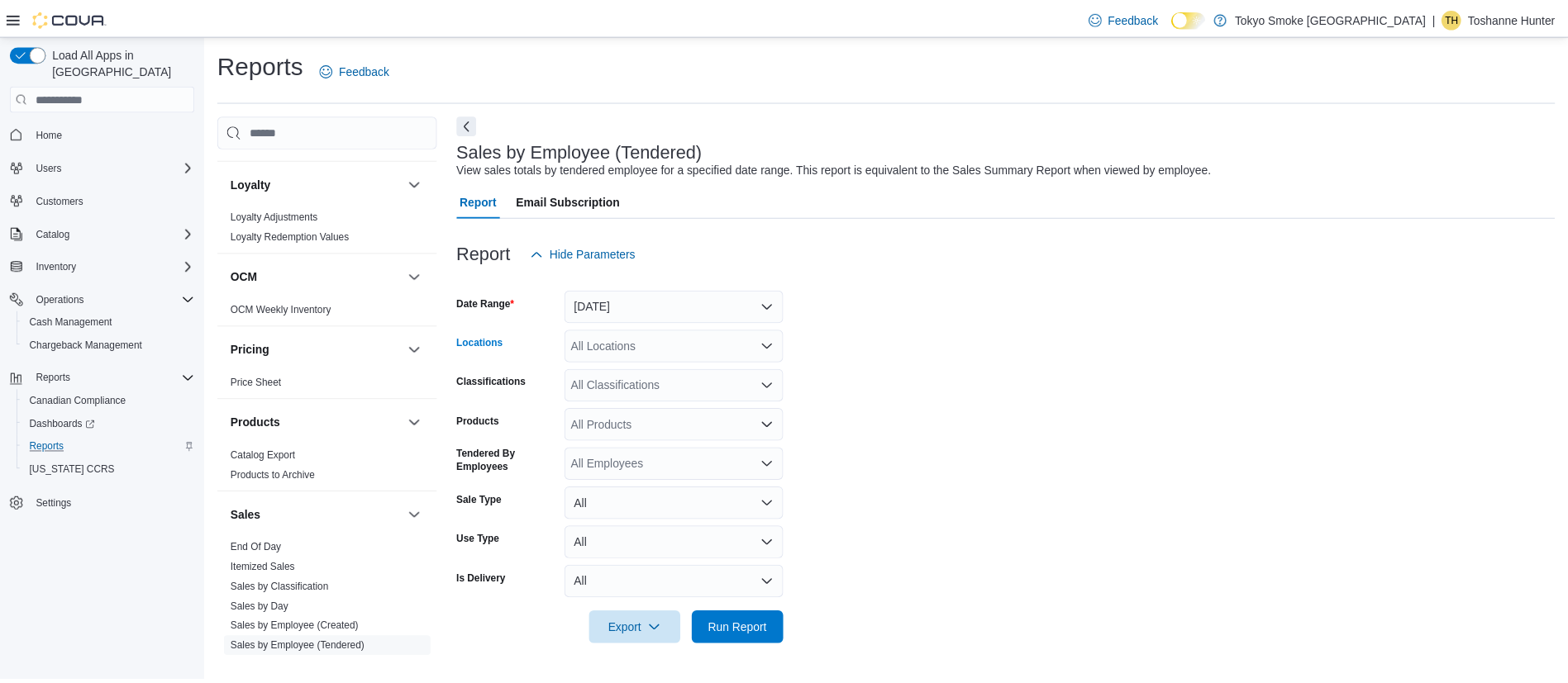
scroll to position [1273, 0]
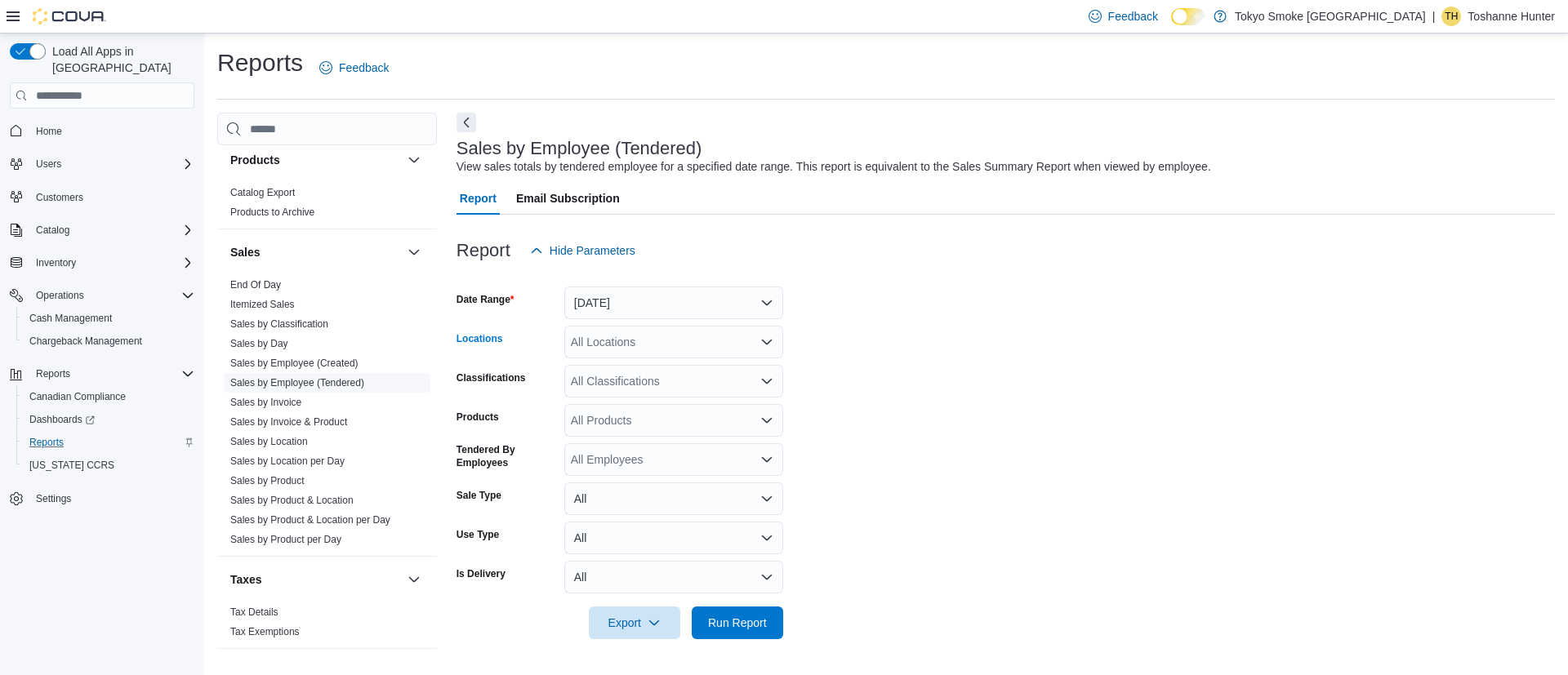
click at [282, 377] on link "Sales by Employee (Tendered)" at bounding box center [297, 383] width 134 height 11
click at [615, 346] on div "All Locations" at bounding box center [674, 341] width 219 height 32
type input "**"
click at [647, 371] on span "[STREET_ADDRESS]" at bounding box center [664, 369] width 113 height 17
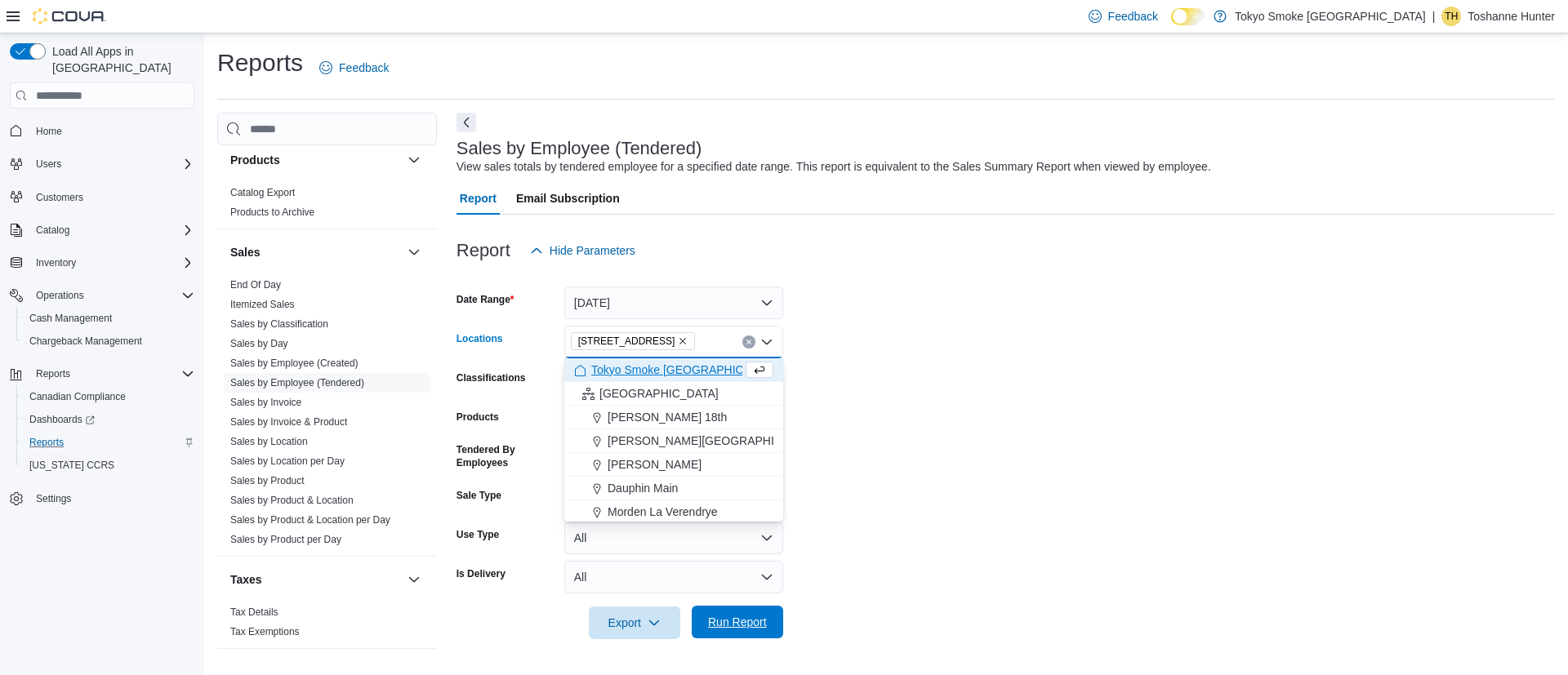
click at [764, 616] on span "Run Report" at bounding box center [737, 622] width 59 height 17
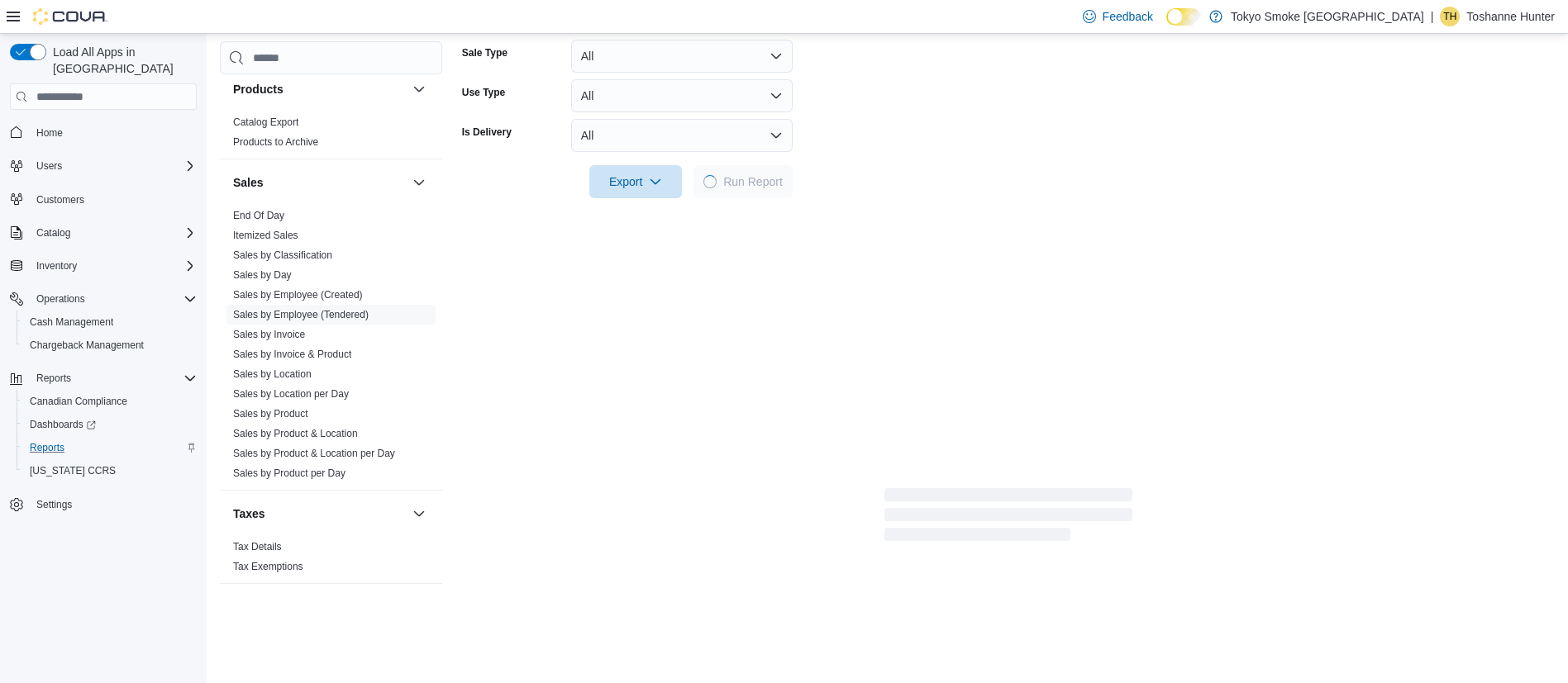
scroll to position [471, 0]
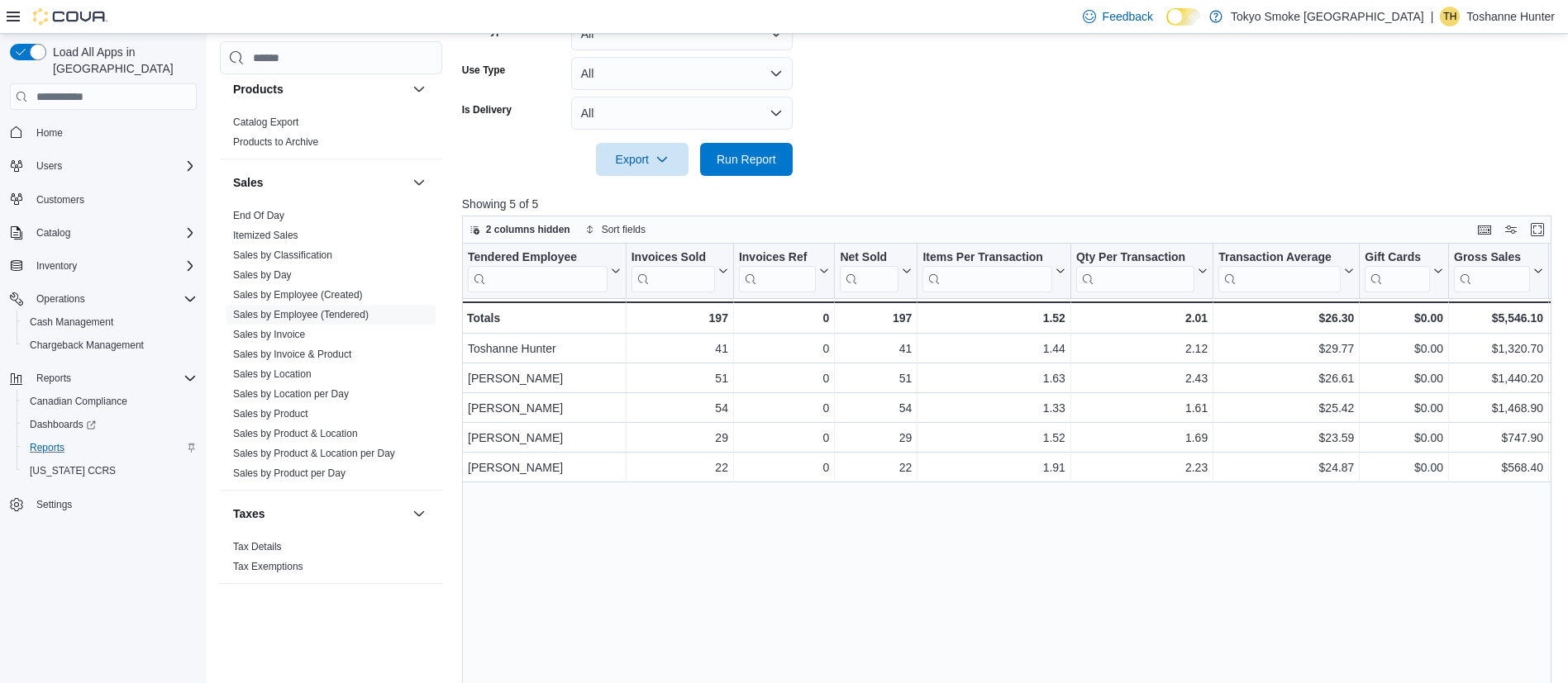
click at [1052, 555] on div "Tendered Employee Click to view column header actions Invoices Sold Click to vi…" at bounding box center [1012, 503] width 1101 height 519
